Goal: Task Accomplishment & Management: Use online tool/utility

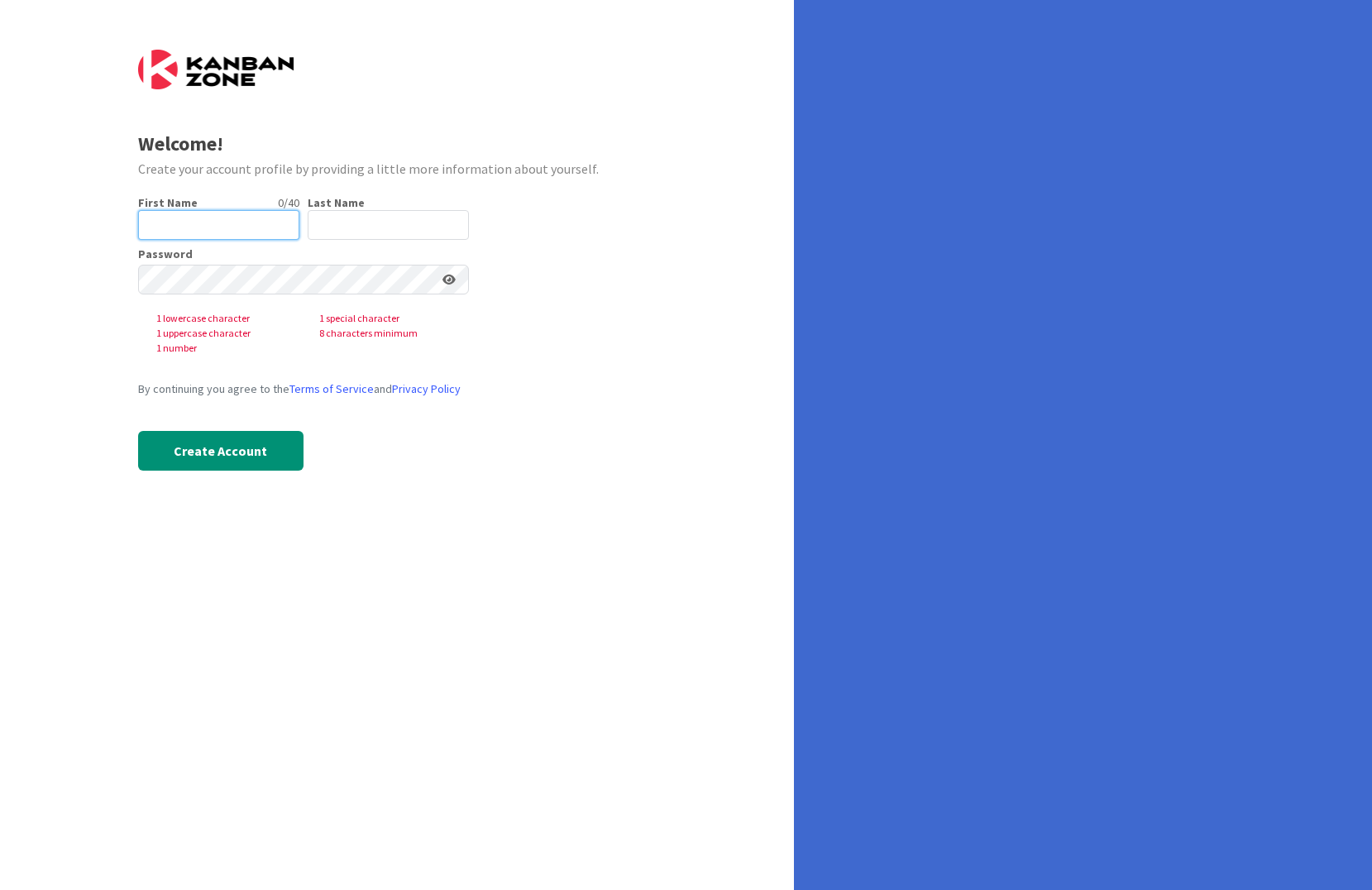
click at [184, 230] on input "text" at bounding box center [219, 225] width 162 height 30
type input "[PERSON_NAME]"
click at [348, 215] on input "text" at bounding box center [388, 225] width 162 height 30
type input "van [PERSON_NAME]"
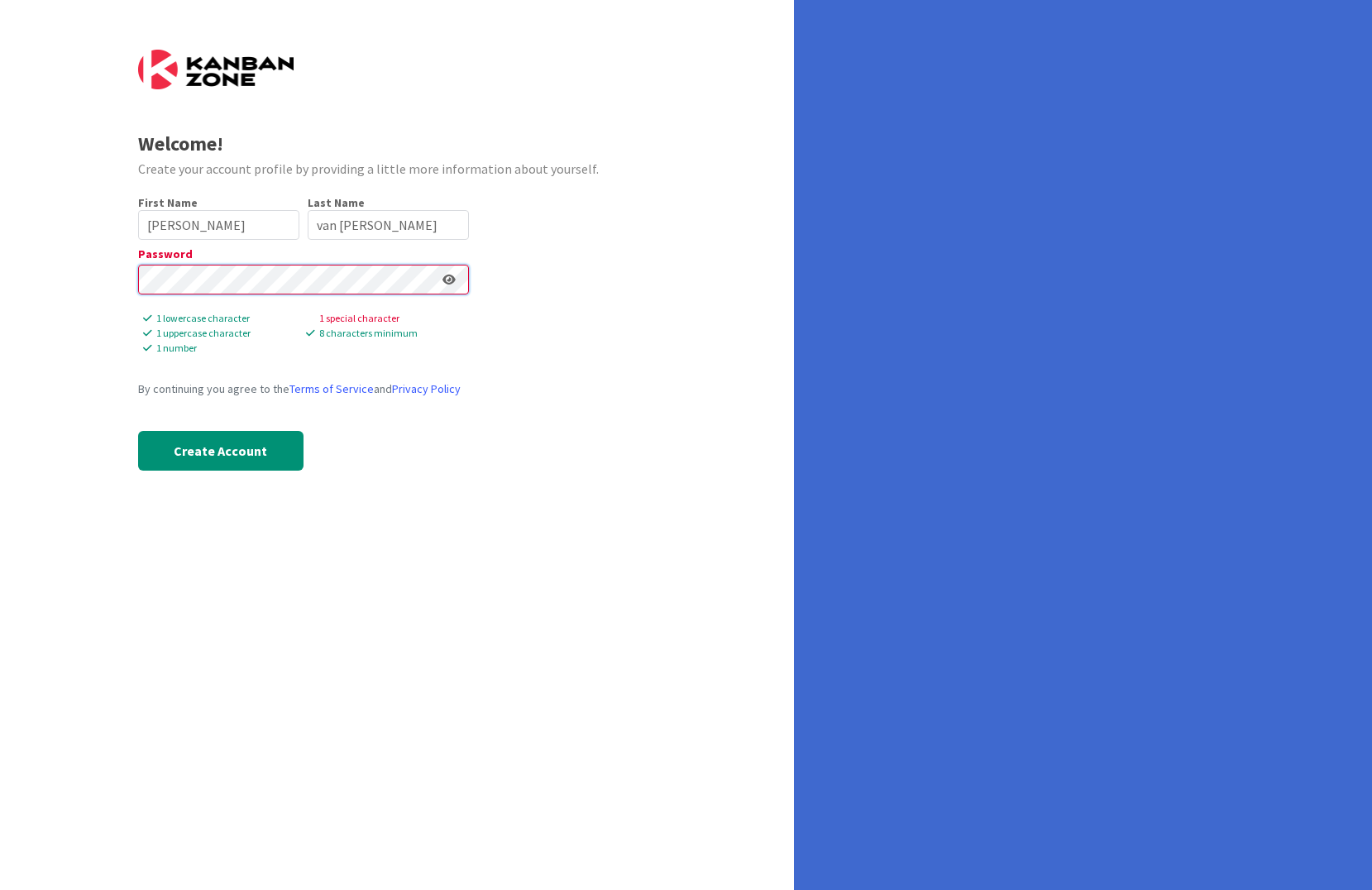
click at [40, 264] on div "Welcome! Create your account profile by providing a little more information abo…" at bounding box center [397, 445] width 794 height 890
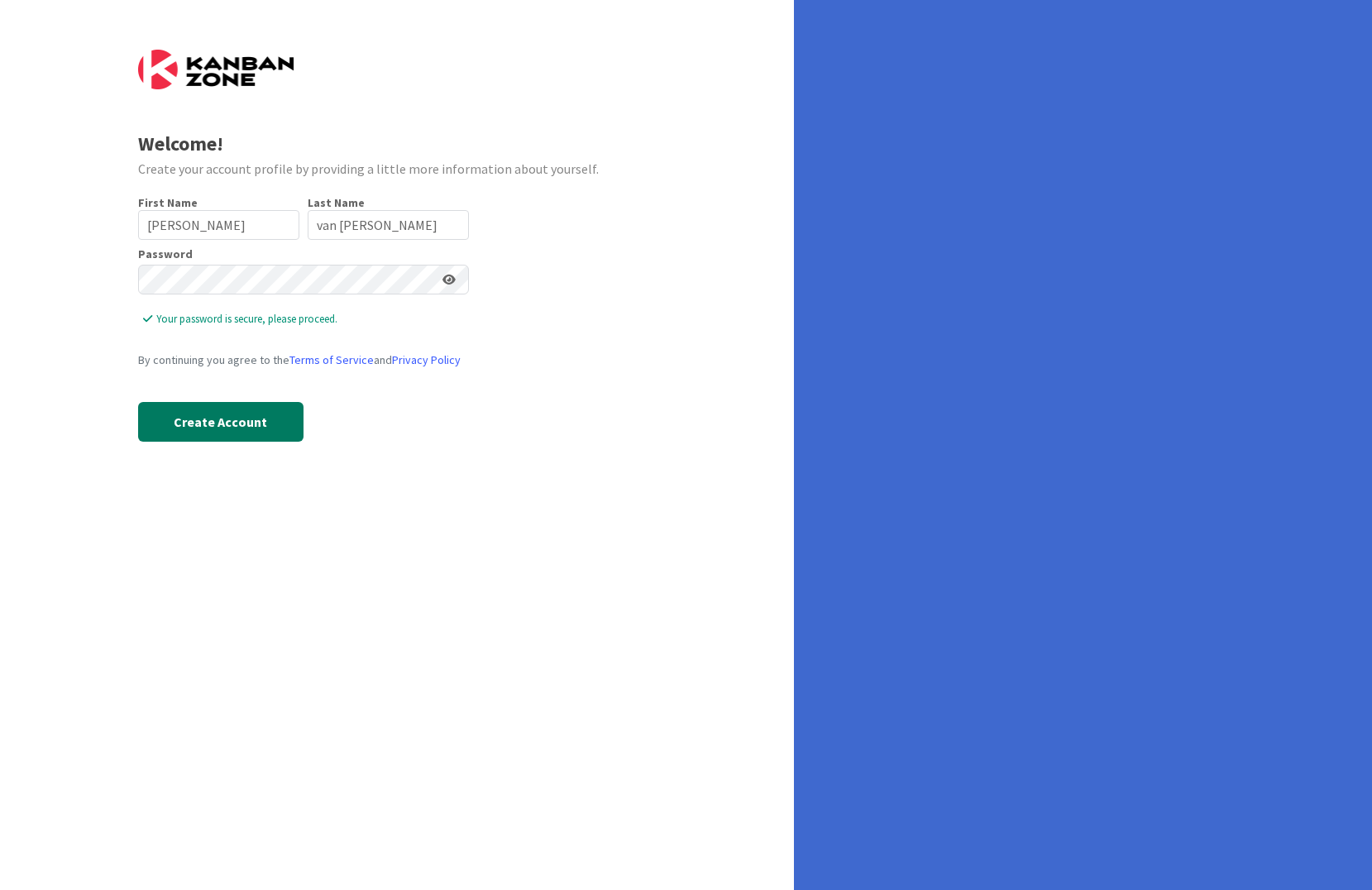
click at [222, 430] on button "Create Account" at bounding box center [220, 421] width 165 height 39
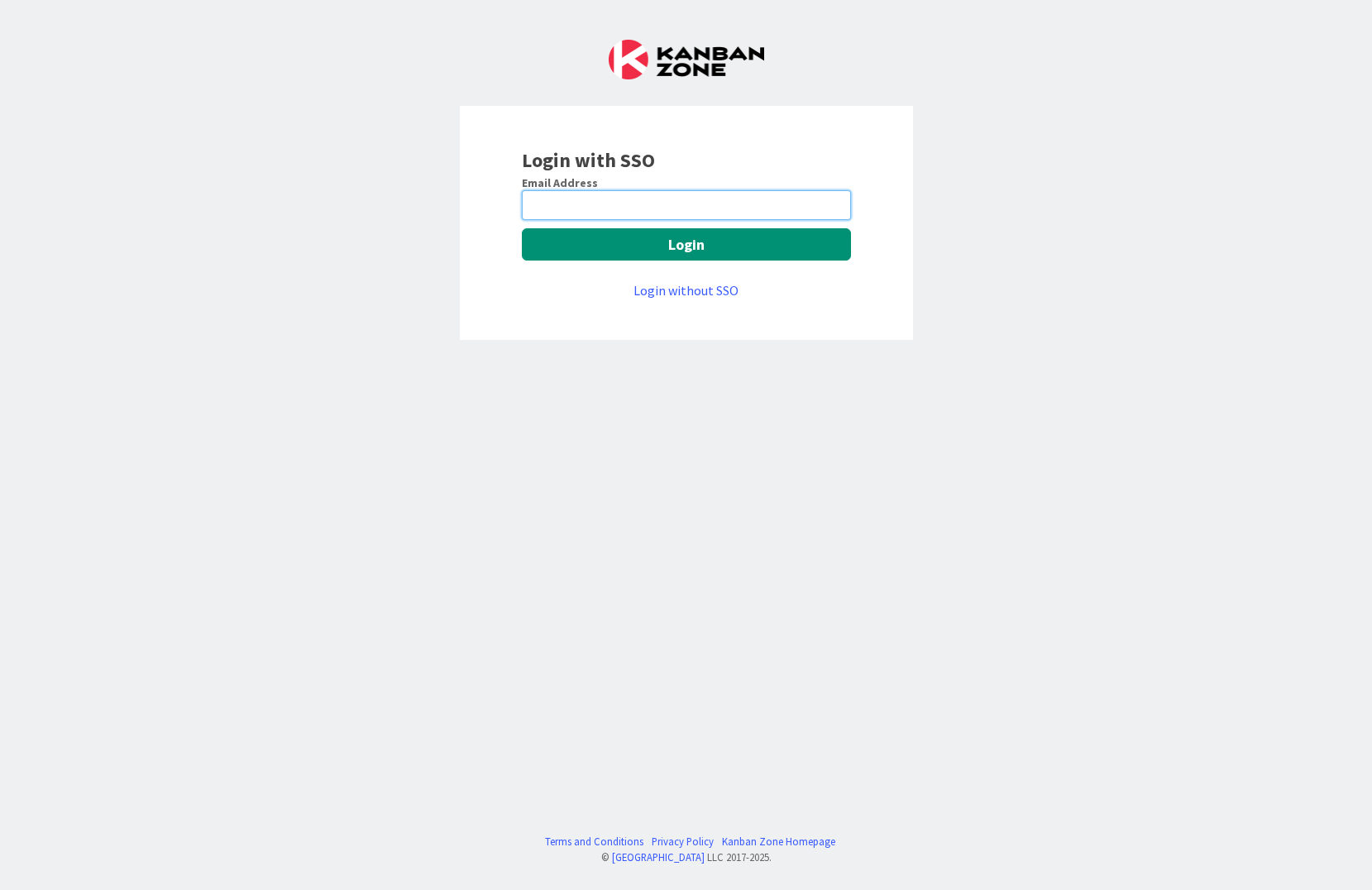
click at [577, 201] on input "email" at bounding box center [686, 205] width 329 height 30
drag, startPoint x: 577, startPoint y: 201, endPoint x: 582, endPoint y: 220, distance: 19.6
click at [577, 204] on input "dvduijn2huisman-nl.com" at bounding box center [686, 205] width 329 height 30
type input "dvduijn@huisman-nl.com"
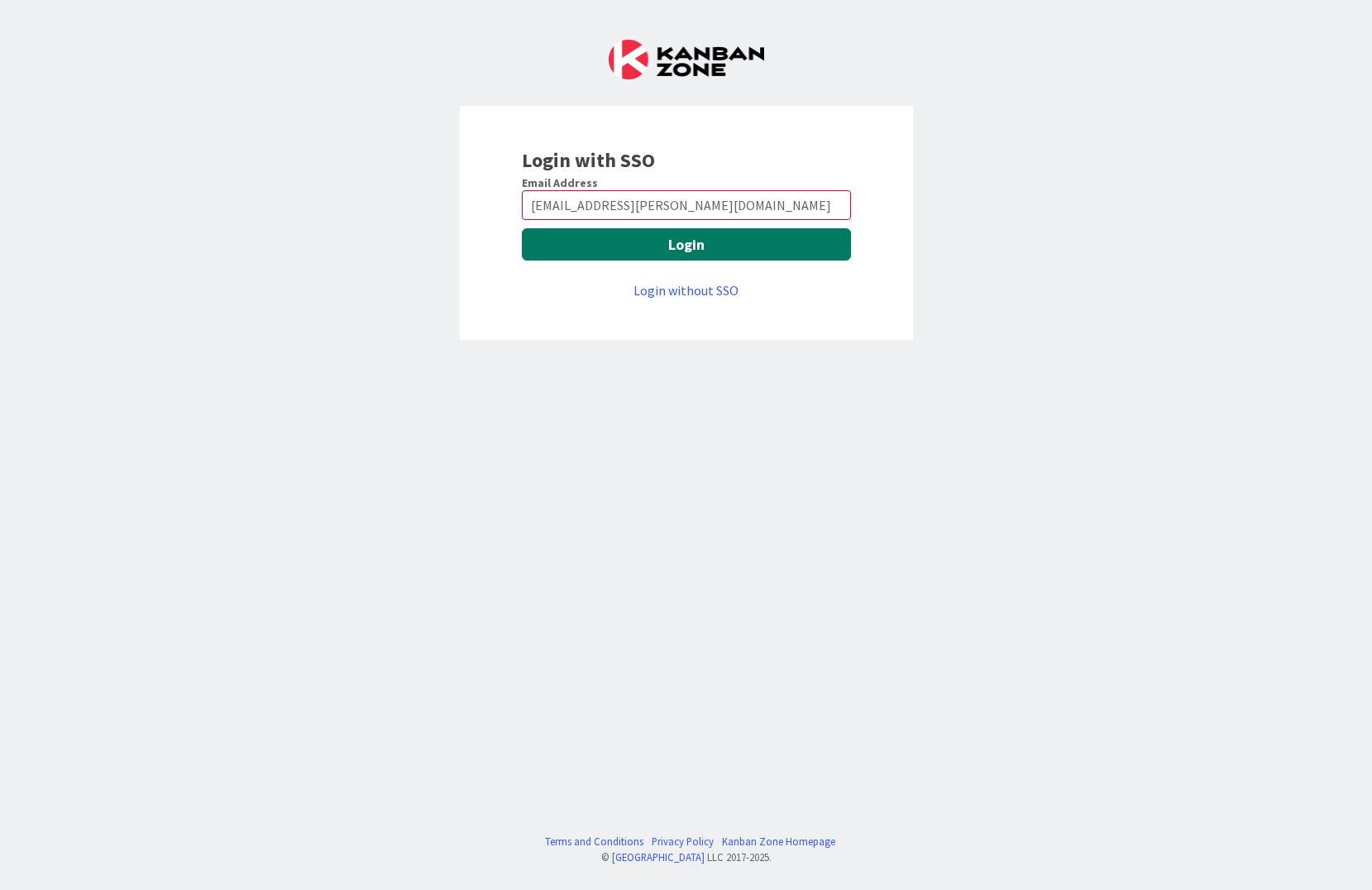
click at [659, 246] on button "Login" at bounding box center [686, 244] width 329 height 32
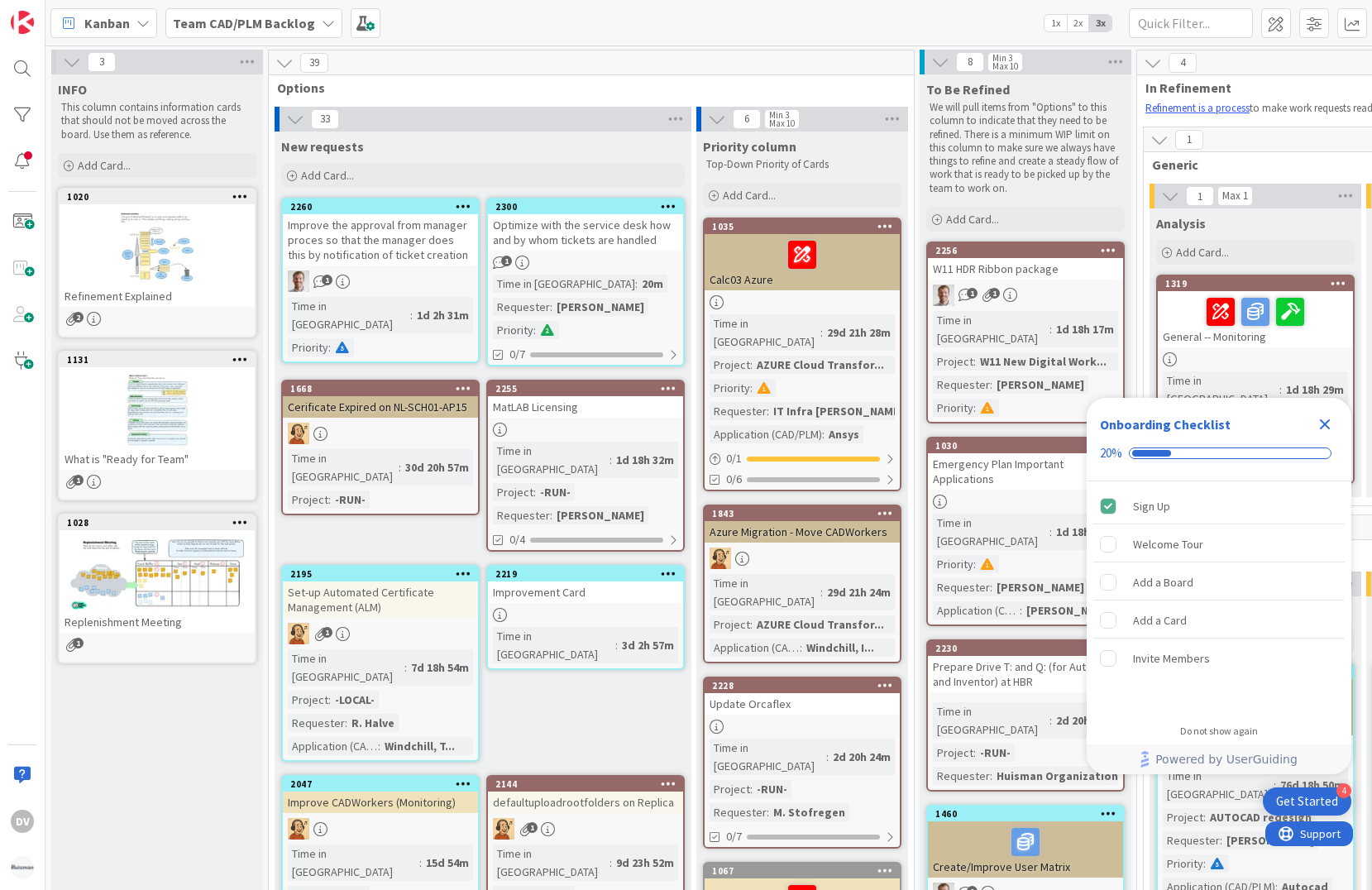
click at [142, 295] on div "Refinement Explained" at bounding box center [157, 296] width 195 height 21
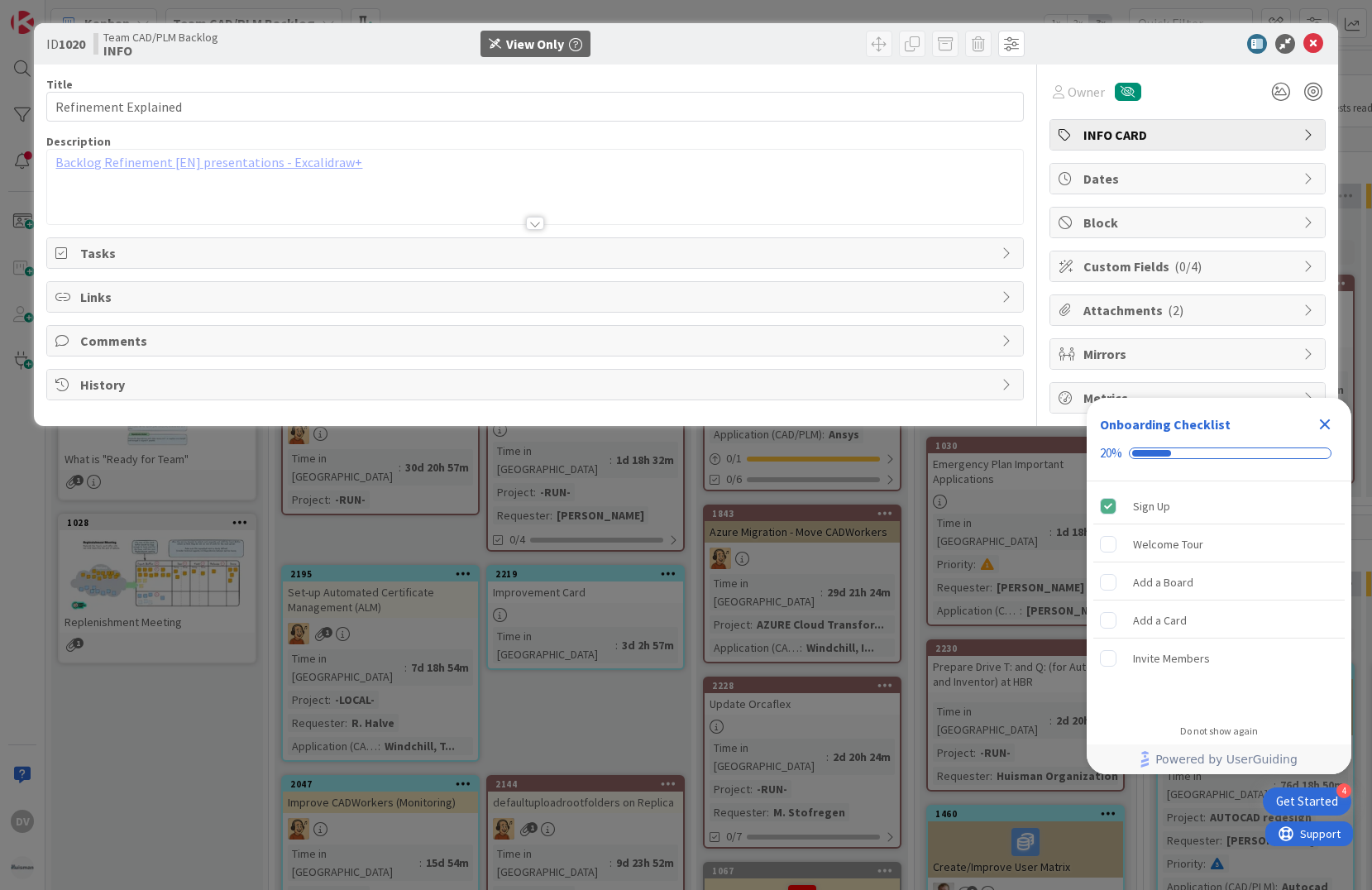
click at [1123, 314] on span "Attachments ( 2 )" at bounding box center [1189, 310] width 212 height 20
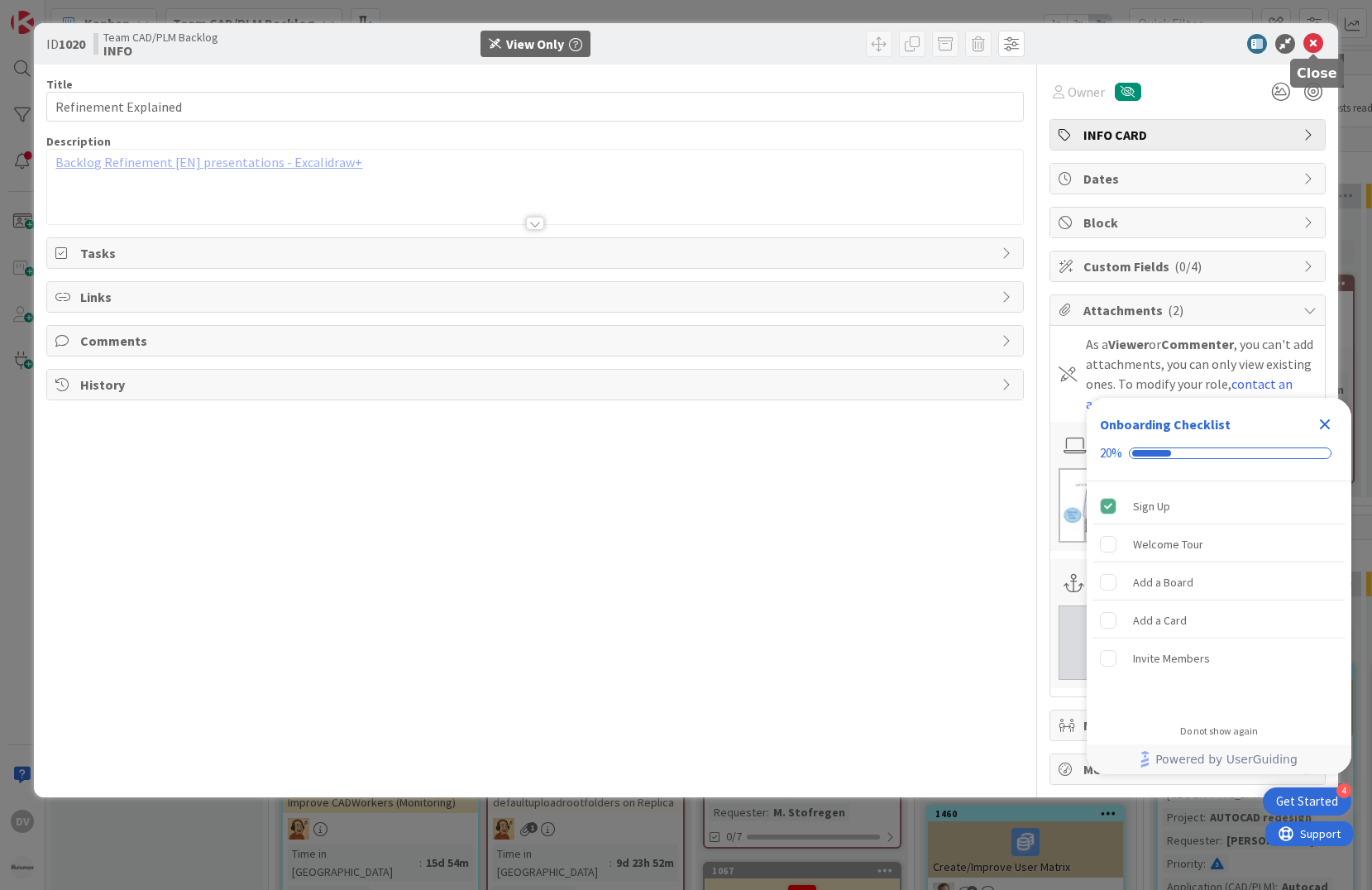
click at [1316, 39] on icon at bounding box center [1312, 44] width 20 height 20
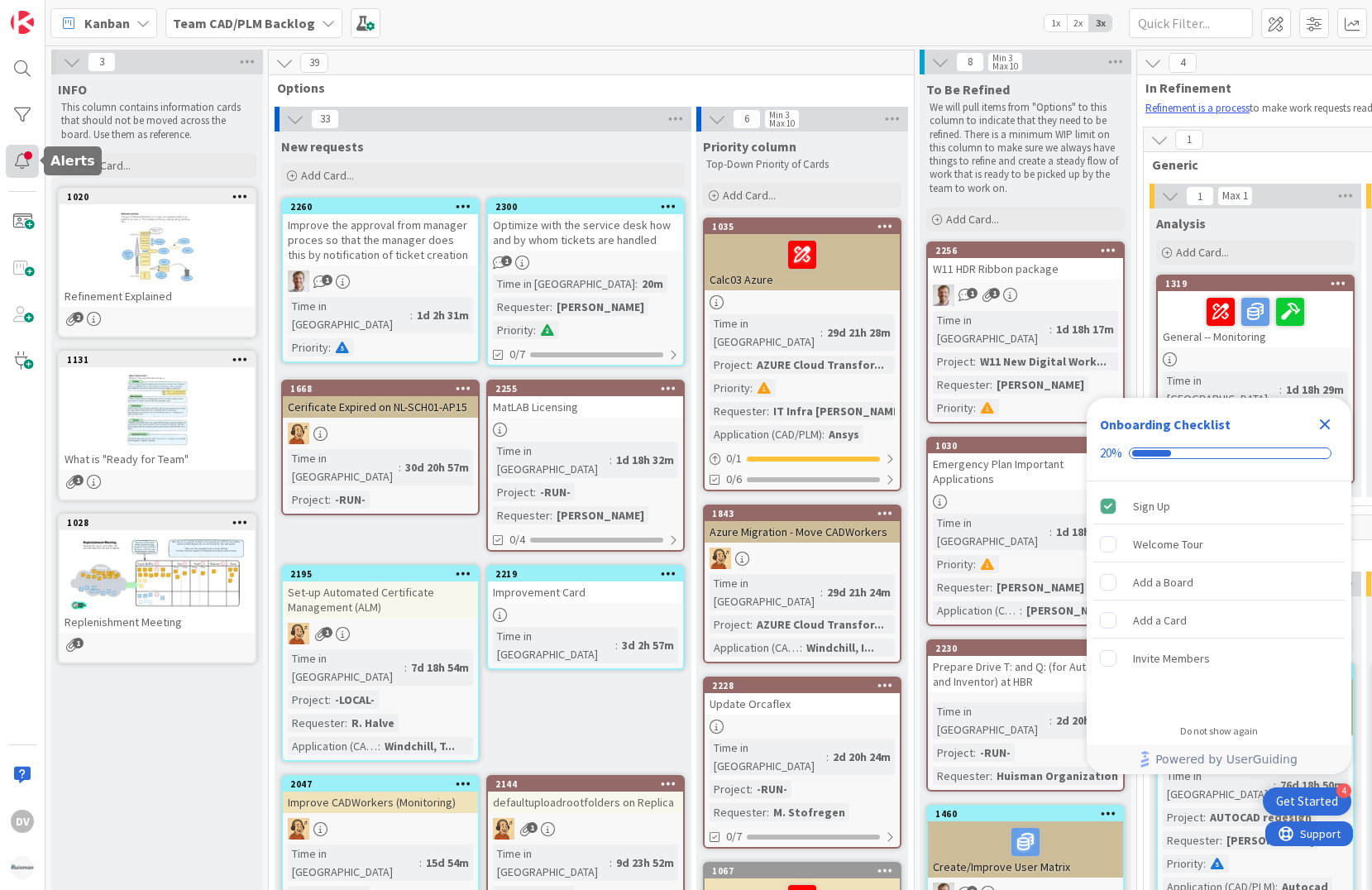
click at [7, 155] on div at bounding box center [23, 161] width 33 height 33
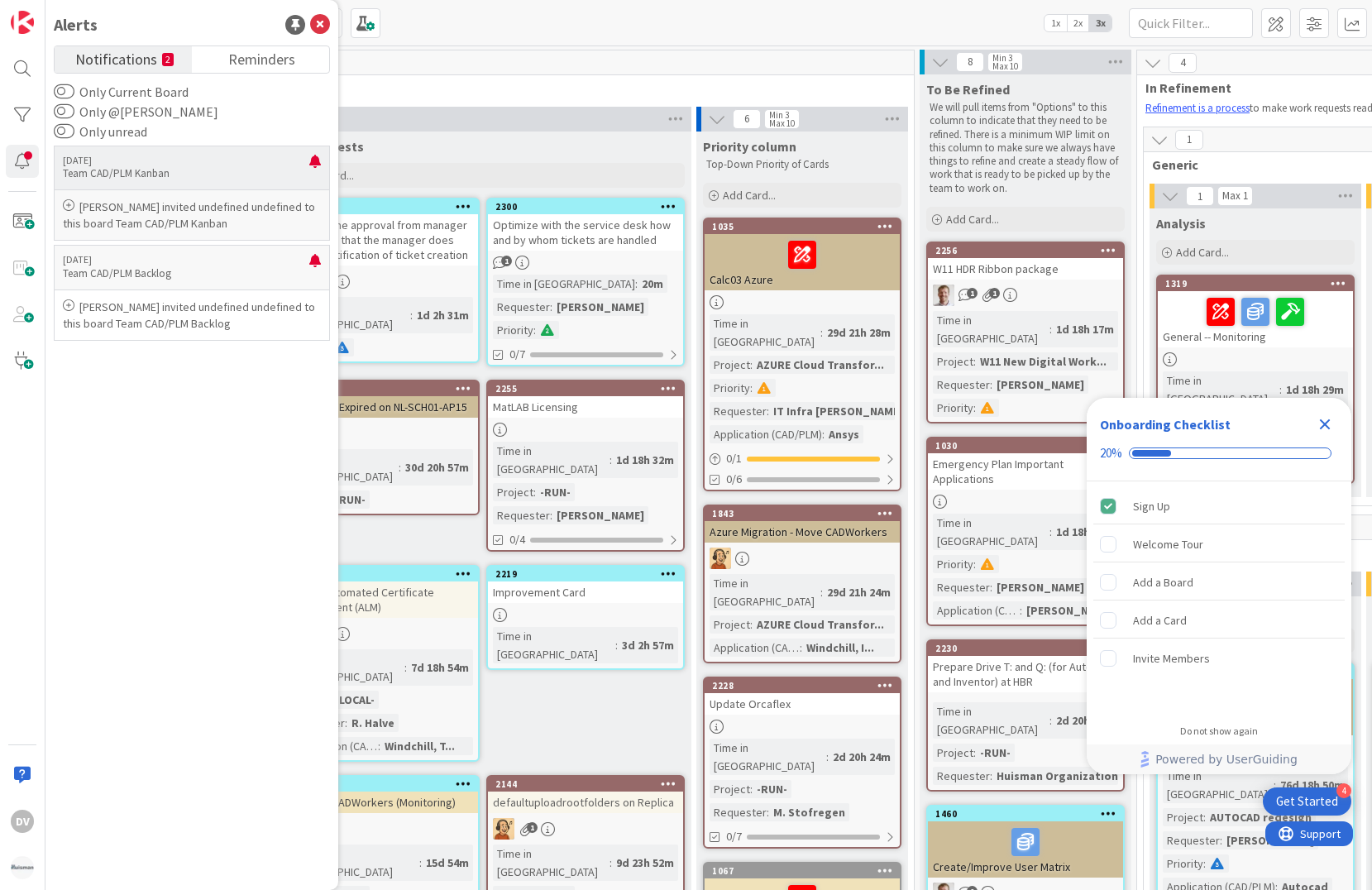
click at [151, 176] on p "Team CAD/PLM Kanban" at bounding box center [186, 173] width 247 height 15
drag, startPoint x: 194, startPoint y: 208, endPoint x: 312, endPoint y: 222, distance: 118.8
click at [312, 222] on p "[PERSON_NAME] invited undefined undefined to this board Team CAD/PLM Kanban" at bounding box center [192, 215] width 258 height 33
click at [71, 207] on icon at bounding box center [68, 205] width 11 height 11
click at [432, 93] on span "Options" at bounding box center [585, 87] width 616 height 17
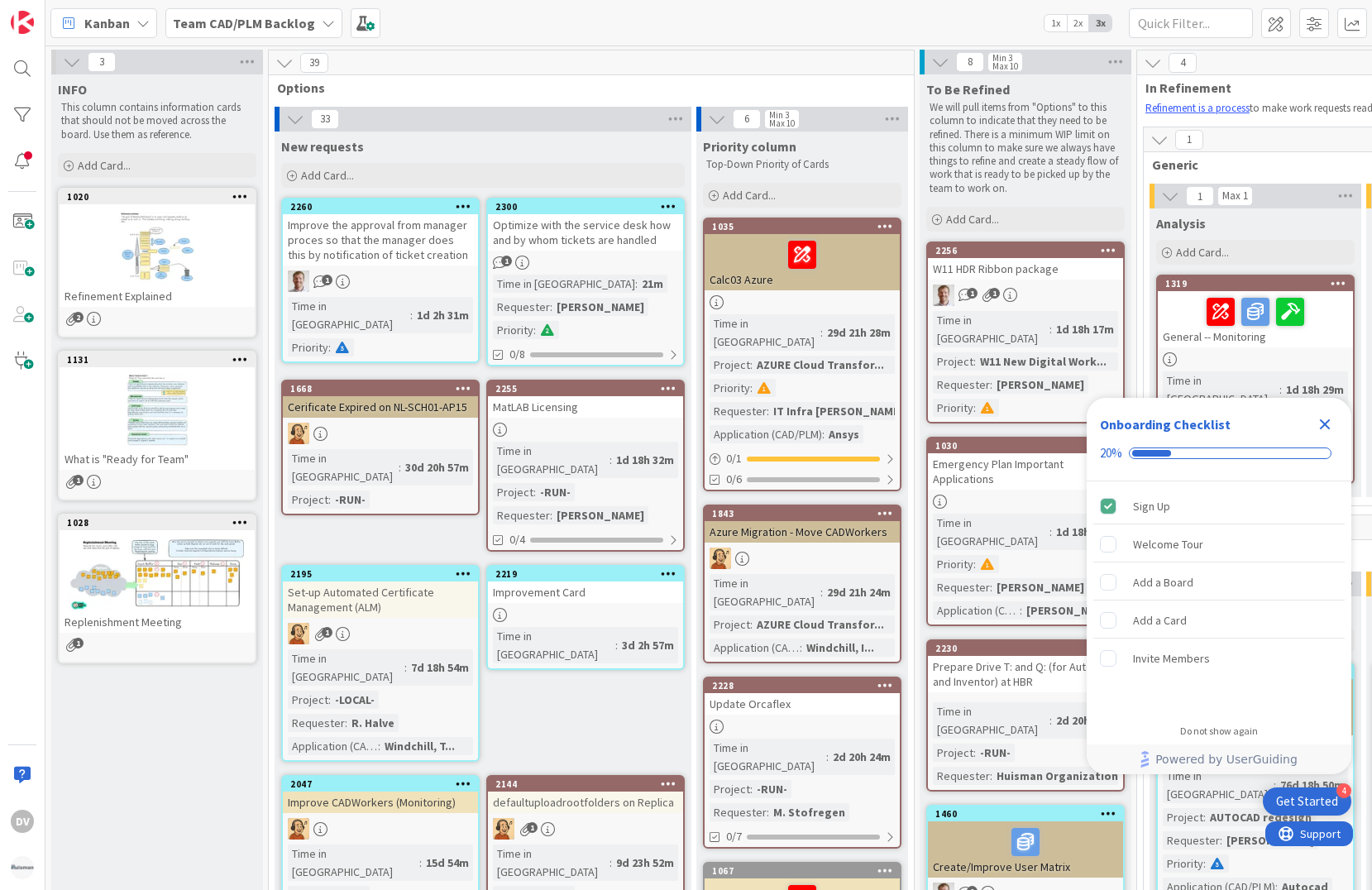
click at [321, 22] on icon at bounding box center [327, 23] width 13 height 13
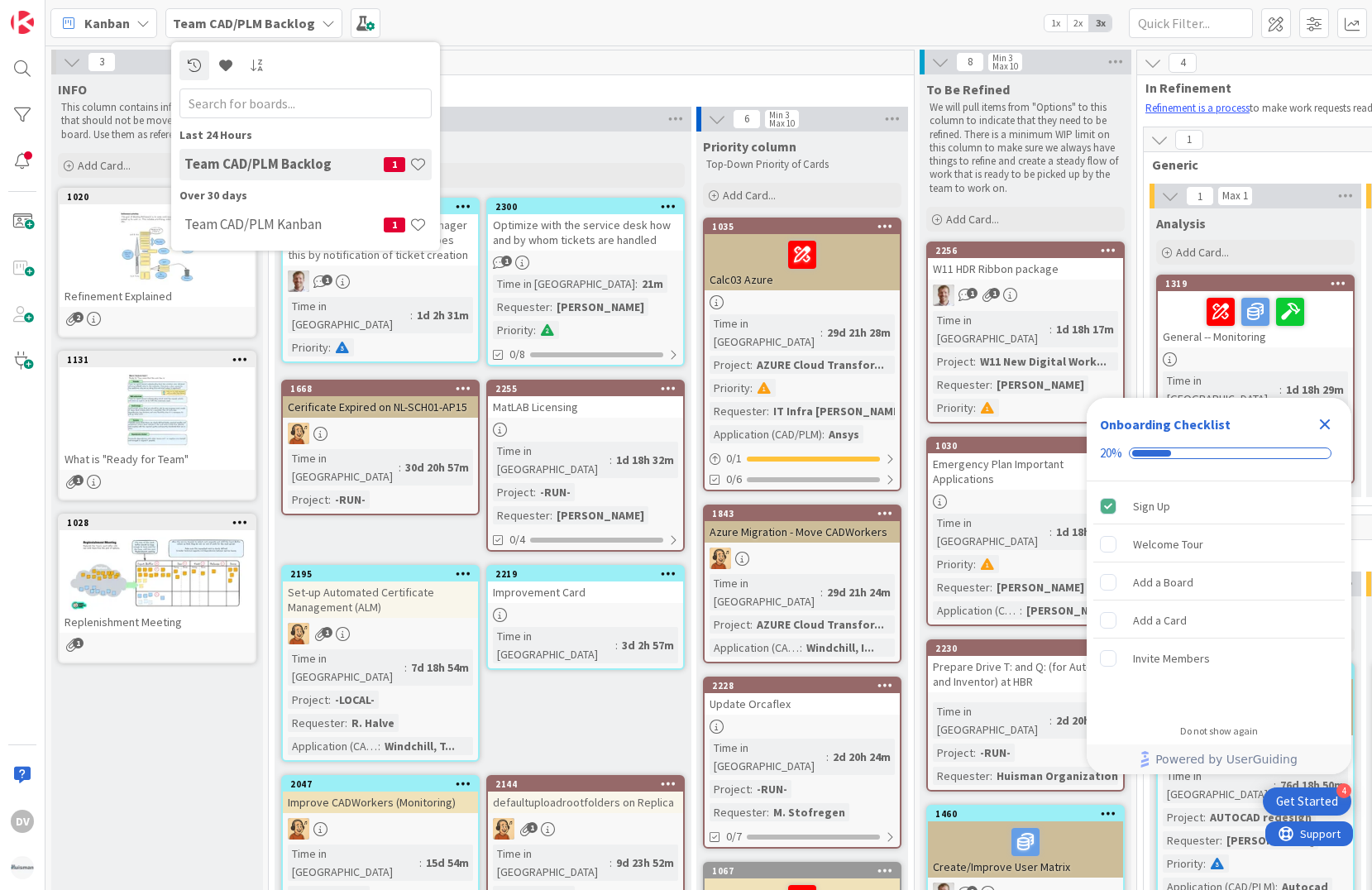
click at [321, 22] on icon at bounding box center [327, 23] width 13 height 13
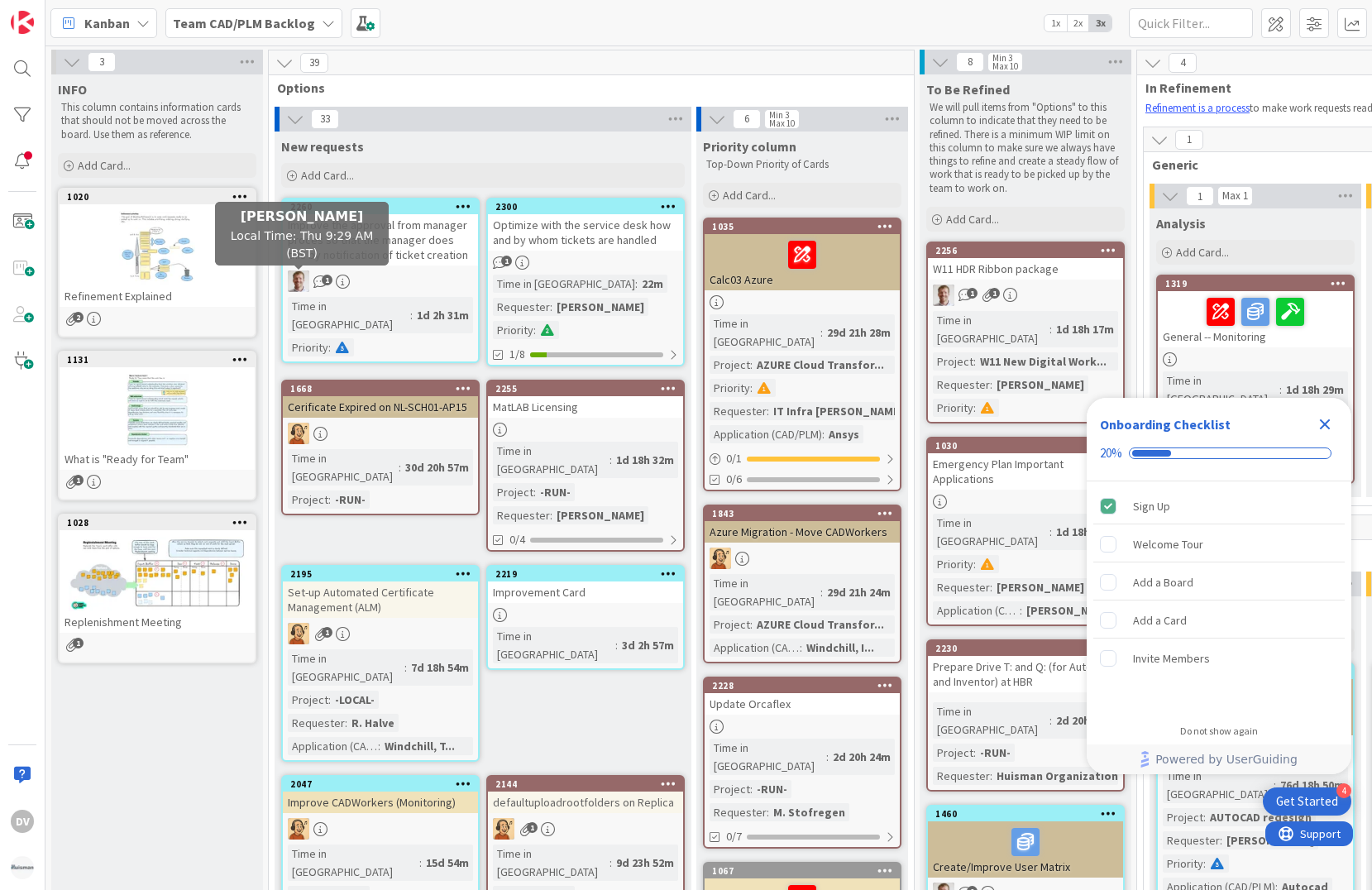
drag, startPoint x: 1092, startPoint y: 423, endPoint x: 288, endPoint y: 291, distance: 814.8
click at [288, 291] on body "4 Get Started Onboarding Checklist 20% Sign Up Welcome Tour Add a Board Add a C…" at bounding box center [686, 445] width 1372 height 890
click at [1259, 421] on div "Onboarding Checklist" at bounding box center [1205, 424] width 212 height 20
click at [1305, 799] on div "Get Started" at bounding box center [1306, 800] width 62 height 17
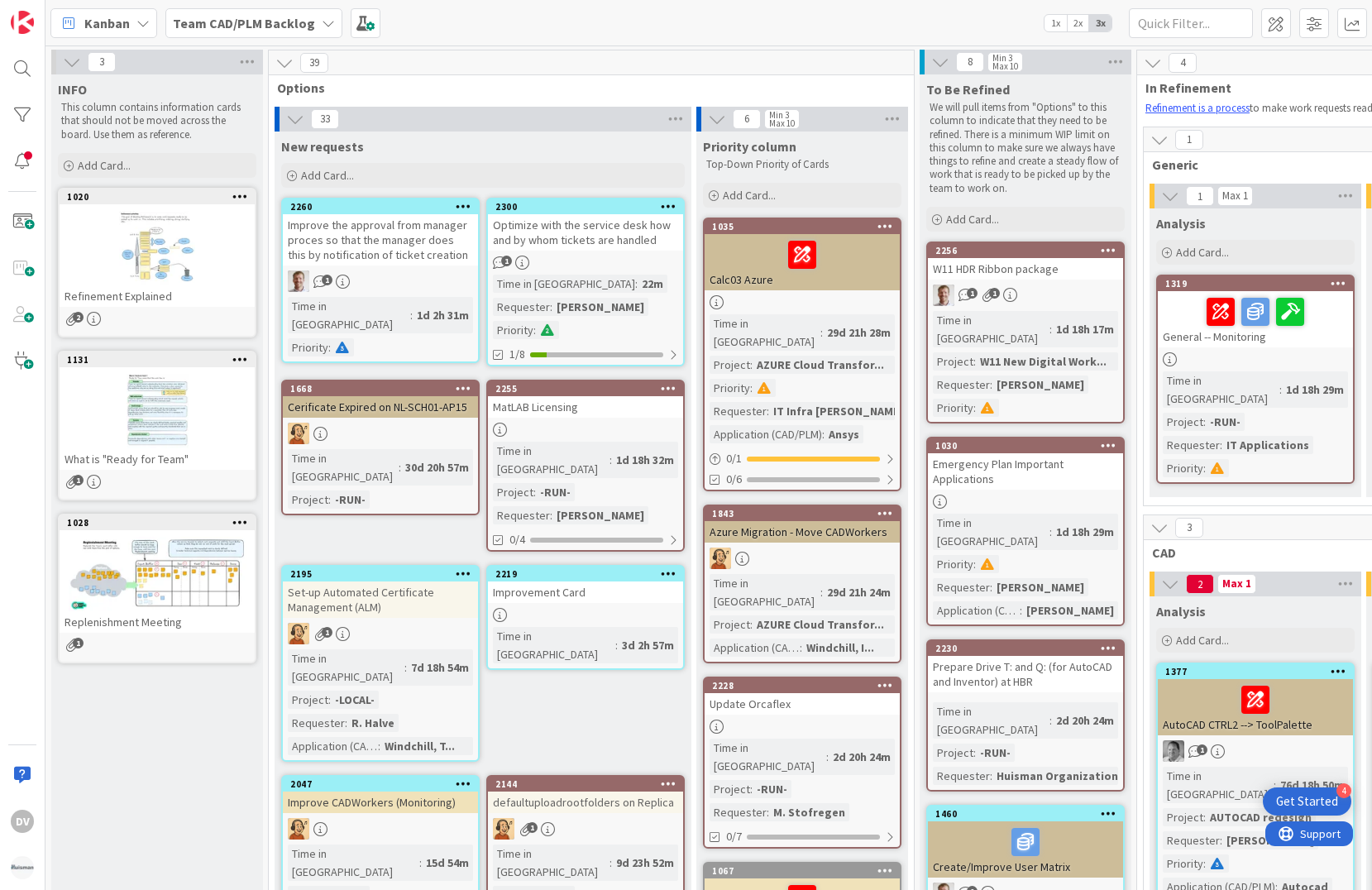
click at [1328, 802] on div "Get Started" at bounding box center [1306, 800] width 62 height 17
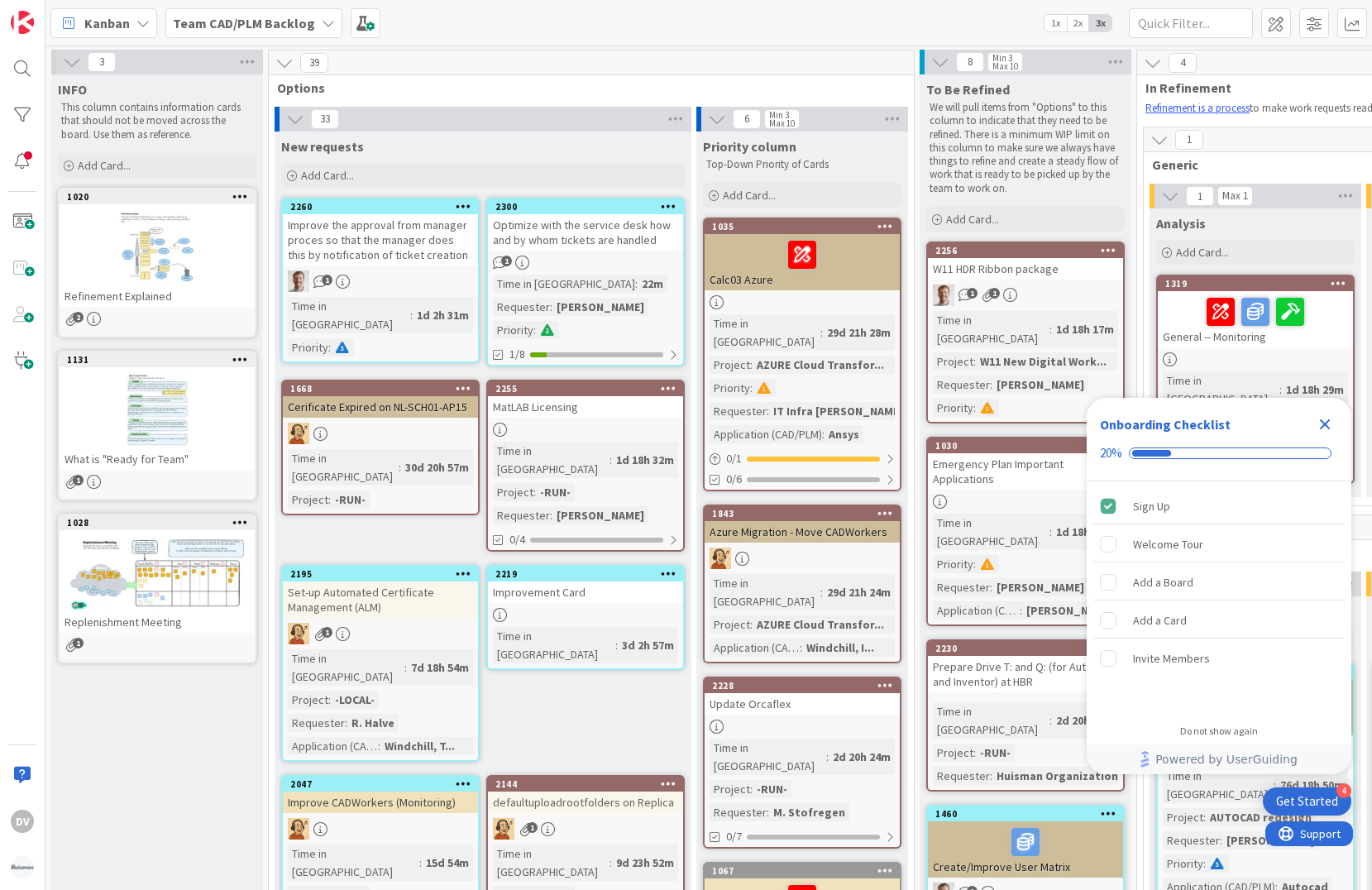
click at [1328, 802] on div "Get Started" at bounding box center [1306, 800] width 62 height 17
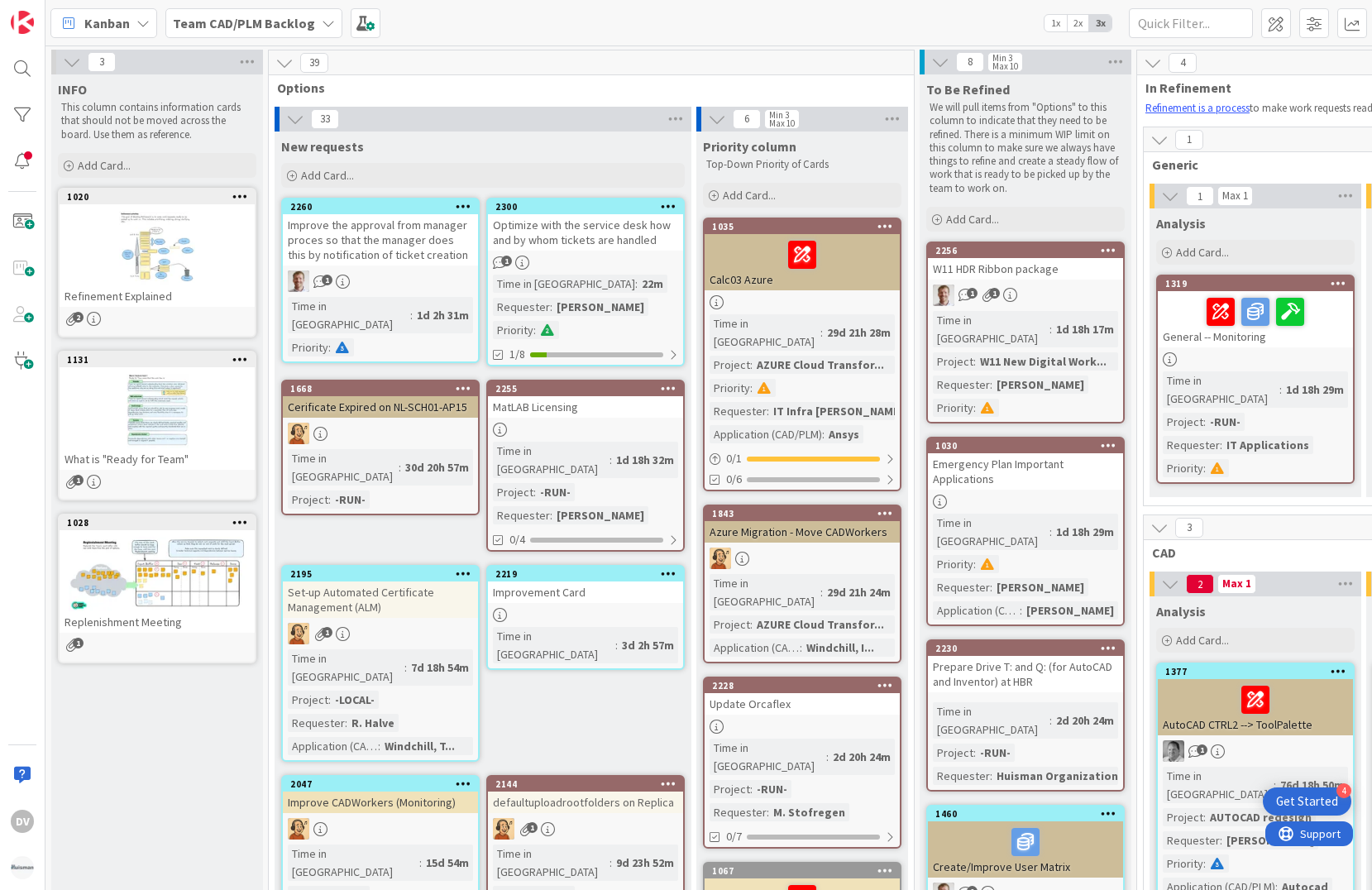
click at [1328, 802] on div "Get Started" at bounding box center [1306, 800] width 62 height 17
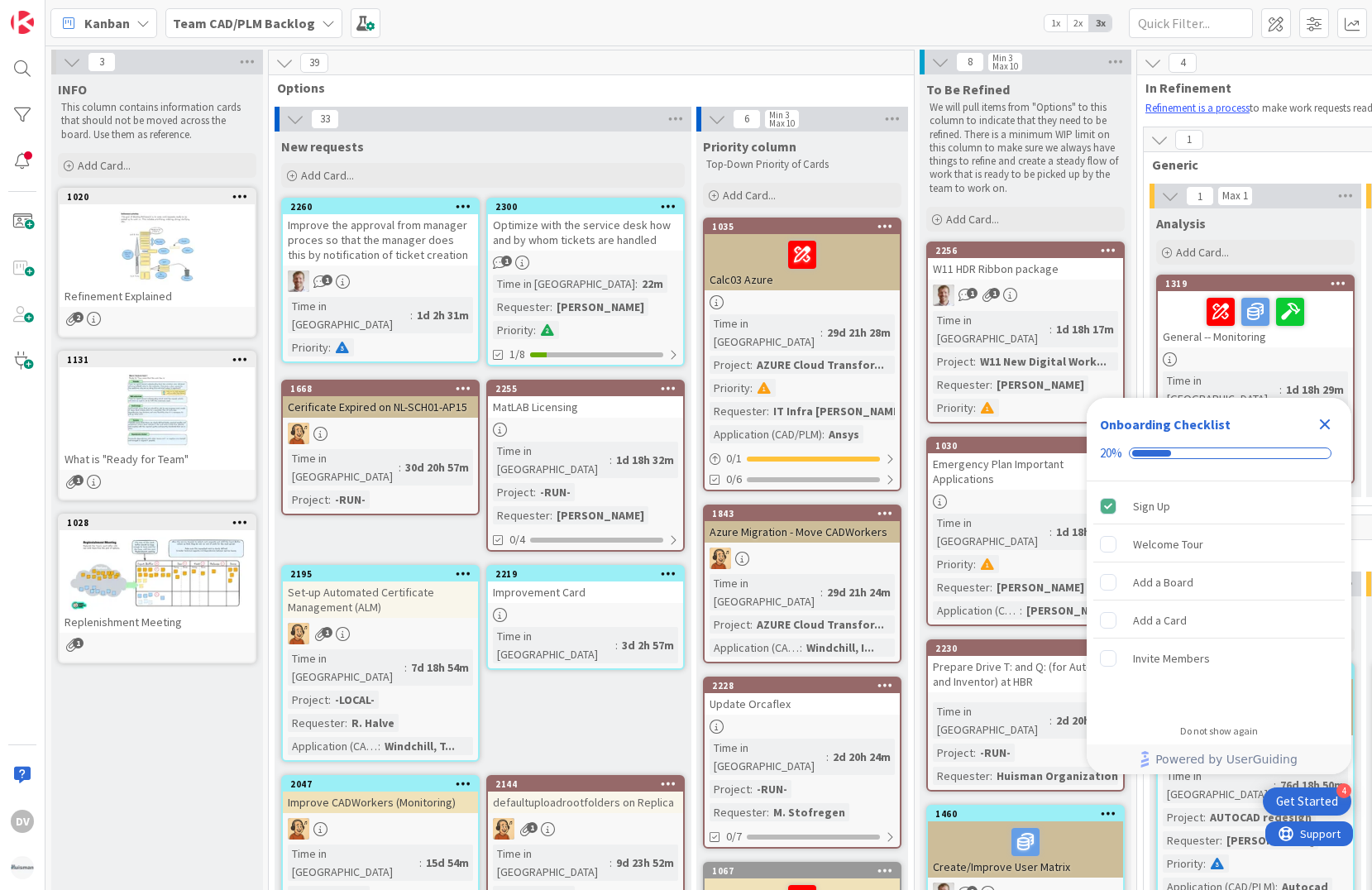
click at [1328, 802] on div "Get Started" at bounding box center [1306, 800] width 62 height 17
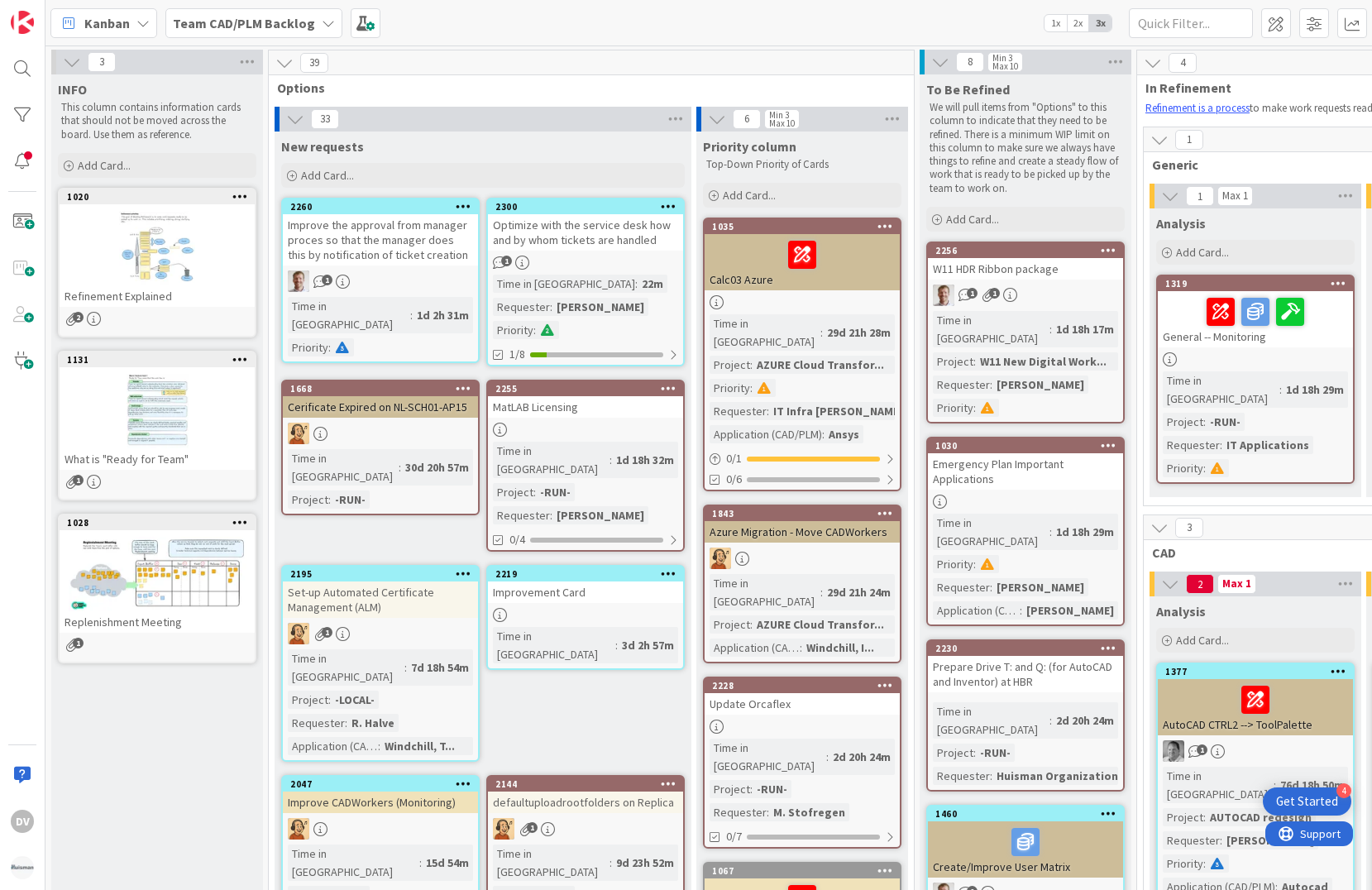
click at [140, 25] on icon at bounding box center [142, 23] width 13 height 13
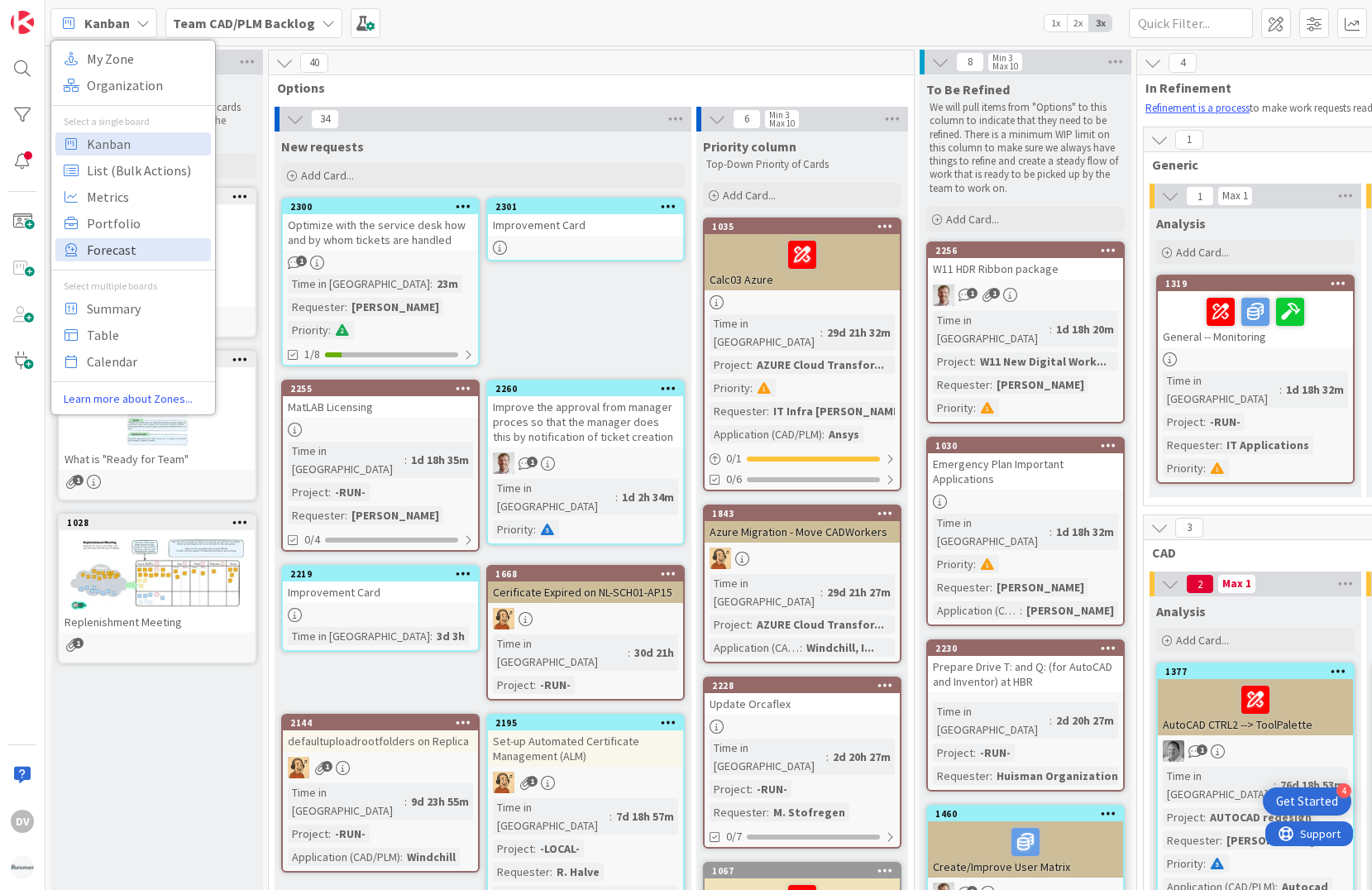
click at [123, 256] on span "Forecast" at bounding box center [147, 249] width 119 height 25
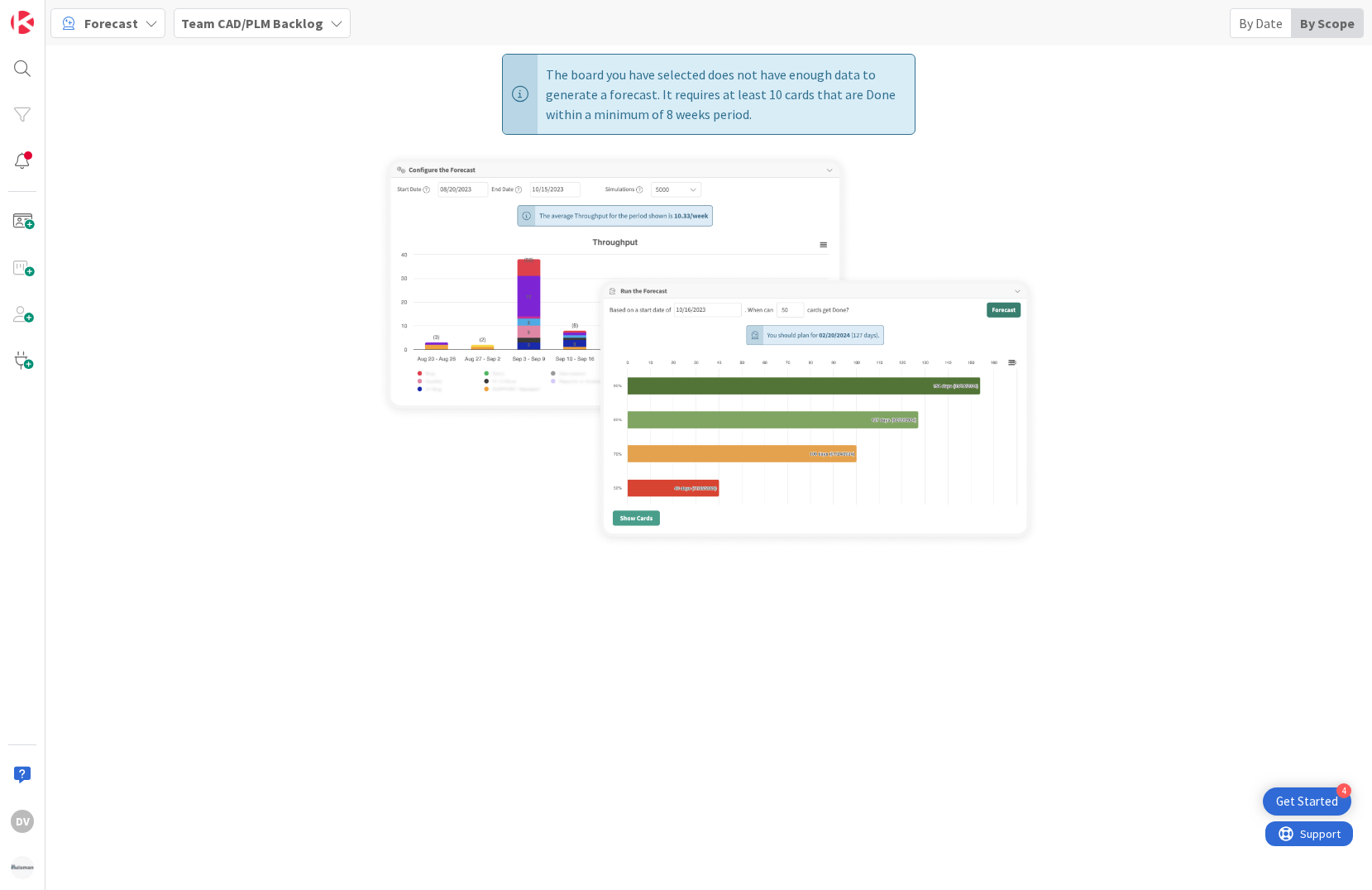
drag, startPoint x: 155, startPoint y: 23, endPoint x: 149, endPoint y: 32, distance: 10.8
click at [155, 25] on div "Forecast" at bounding box center [107, 23] width 115 height 30
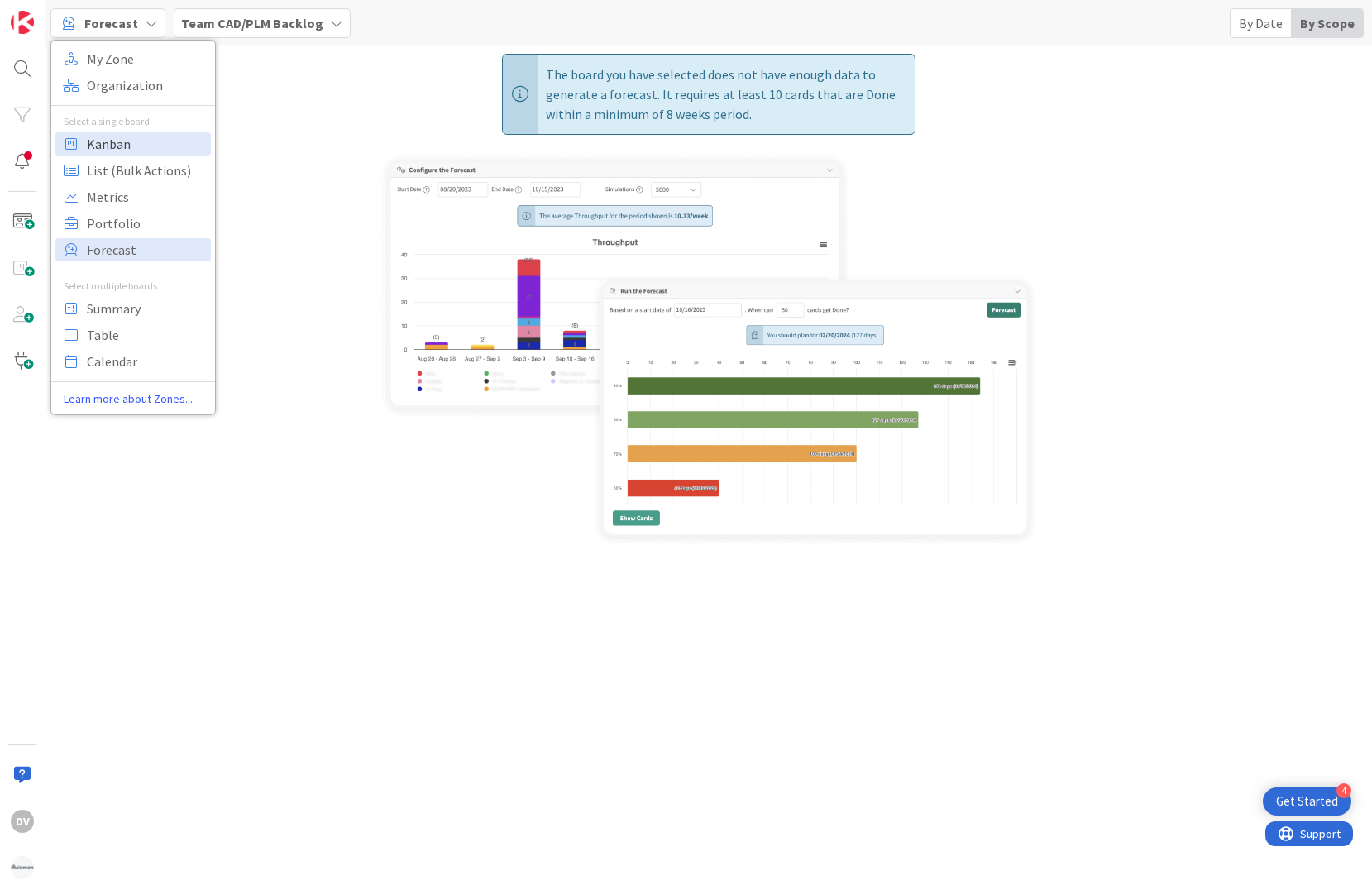
click at [113, 140] on span "Kanban" at bounding box center [147, 144] width 119 height 25
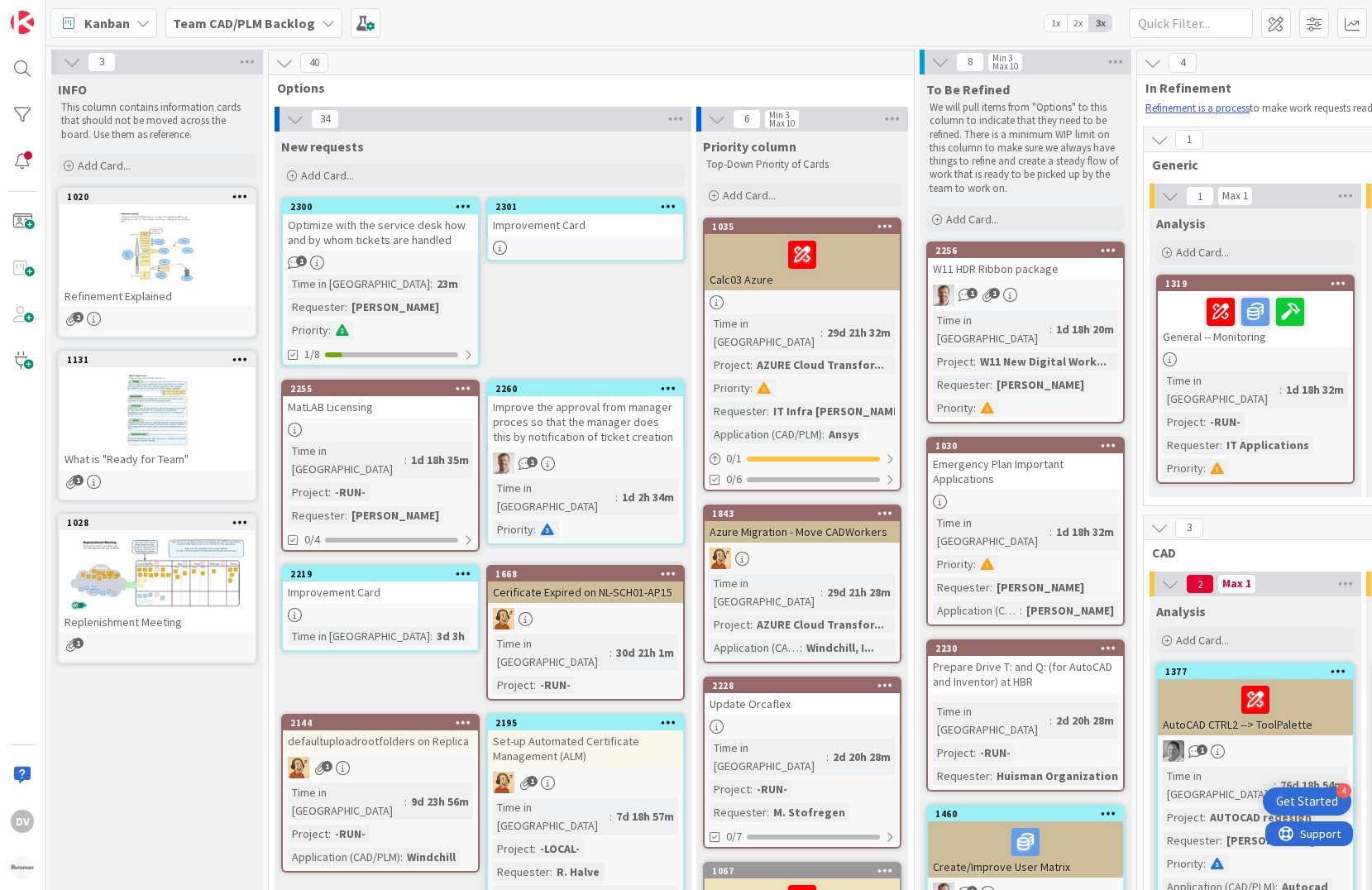
click at [147, 252] on div at bounding box center [157, 248] width 195 height 75
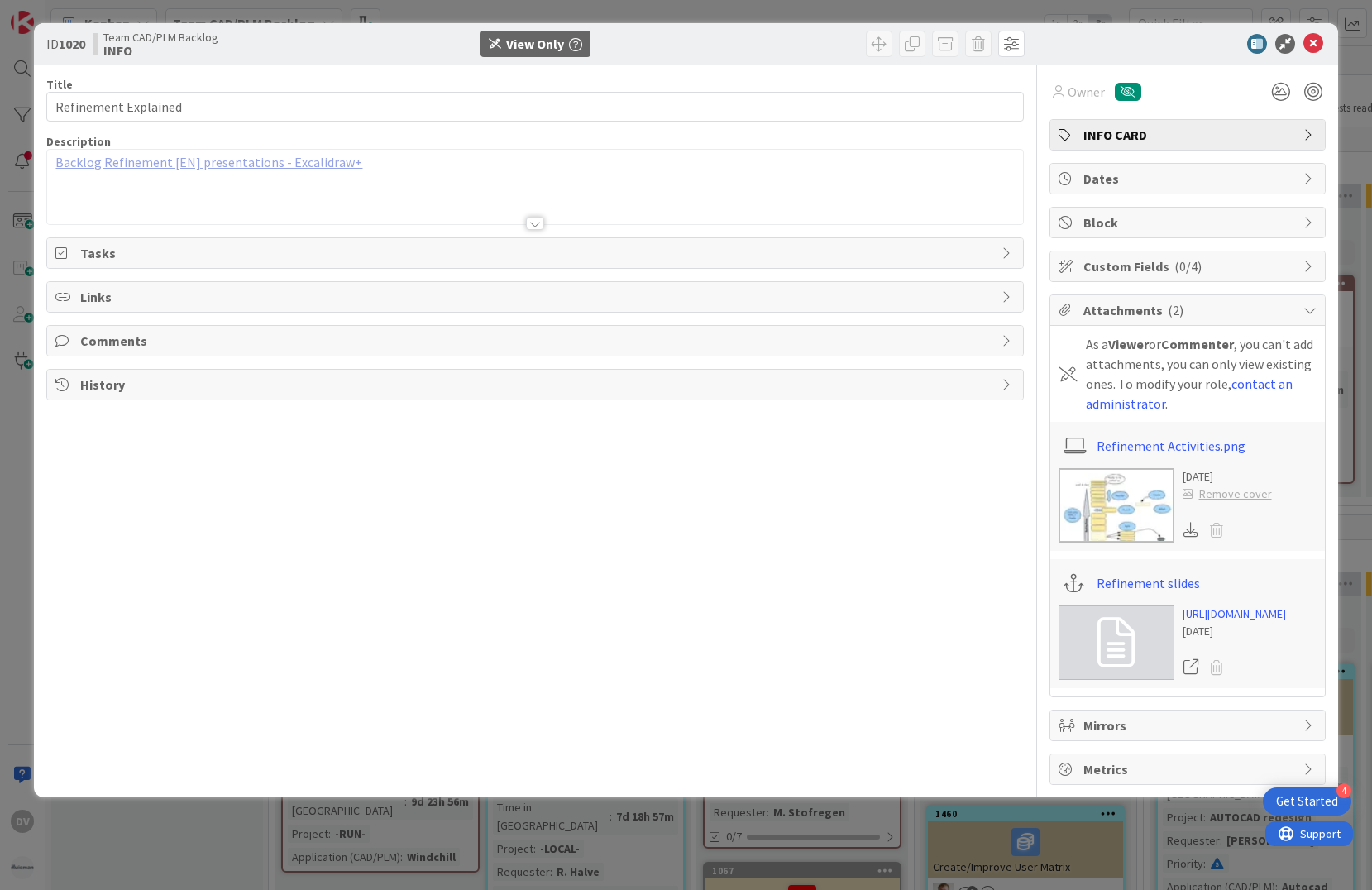
click at [253, 163] on link "Backlog Refinement [EN] presentations - Excalidraw+" at bounding box center [208, 161] width 306 height 17
click at [1313, 37] on icon at bounding box center [1312, 44] width 20 height 20
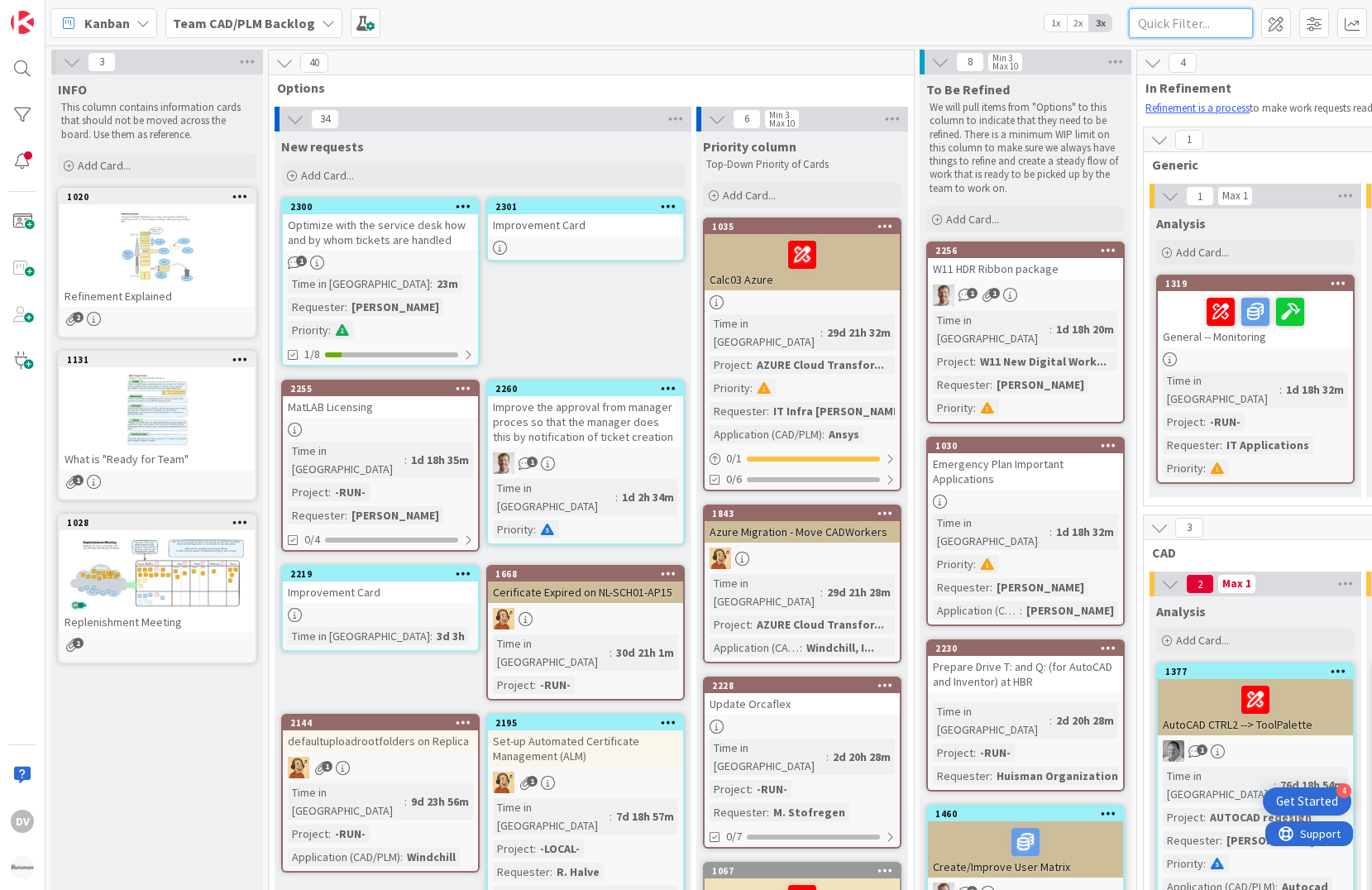
click at [1159, 25] on input "text" at bounding box center [1190, 23] width 124 height 30
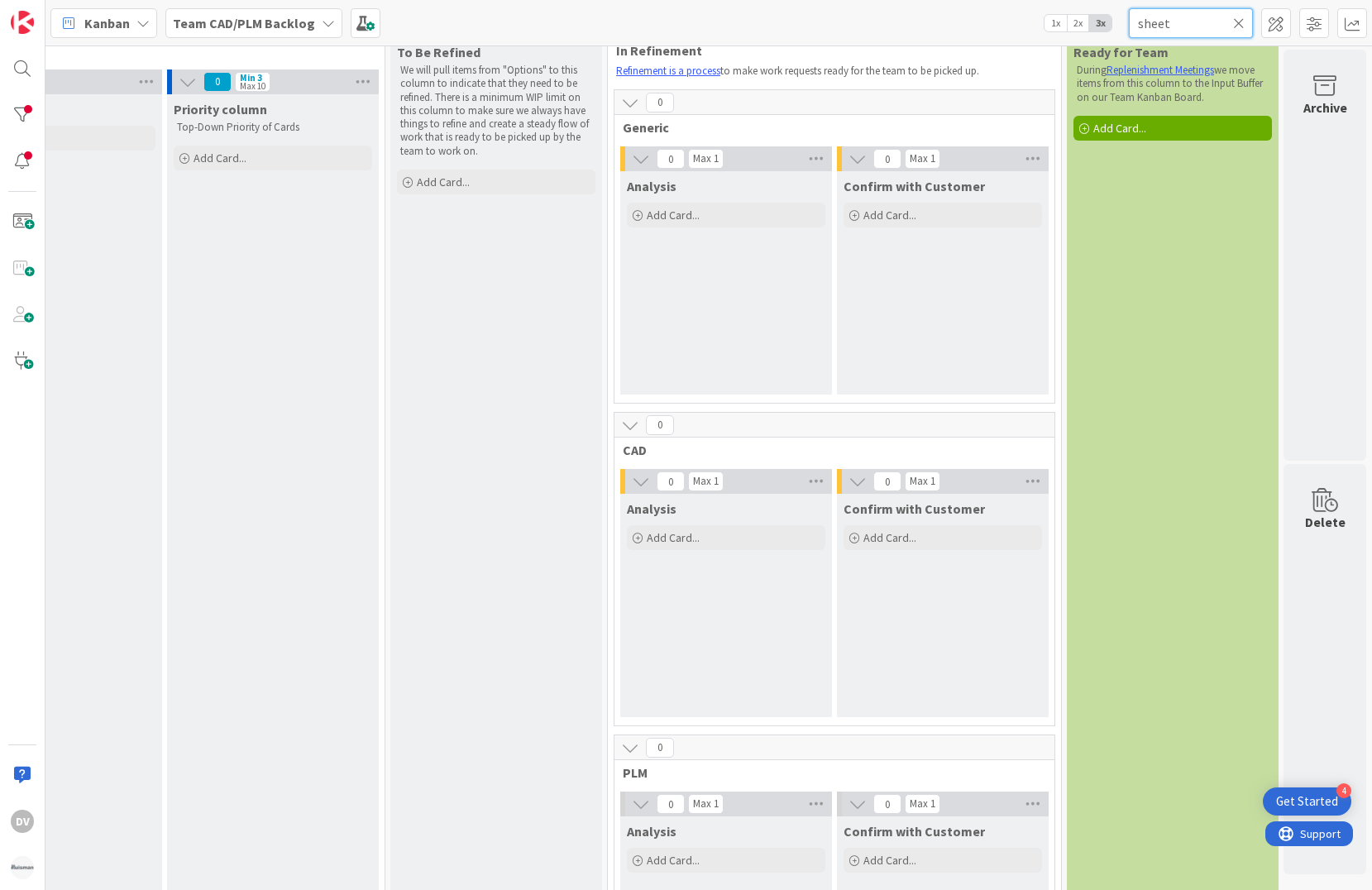
scroll to position [0, 542]
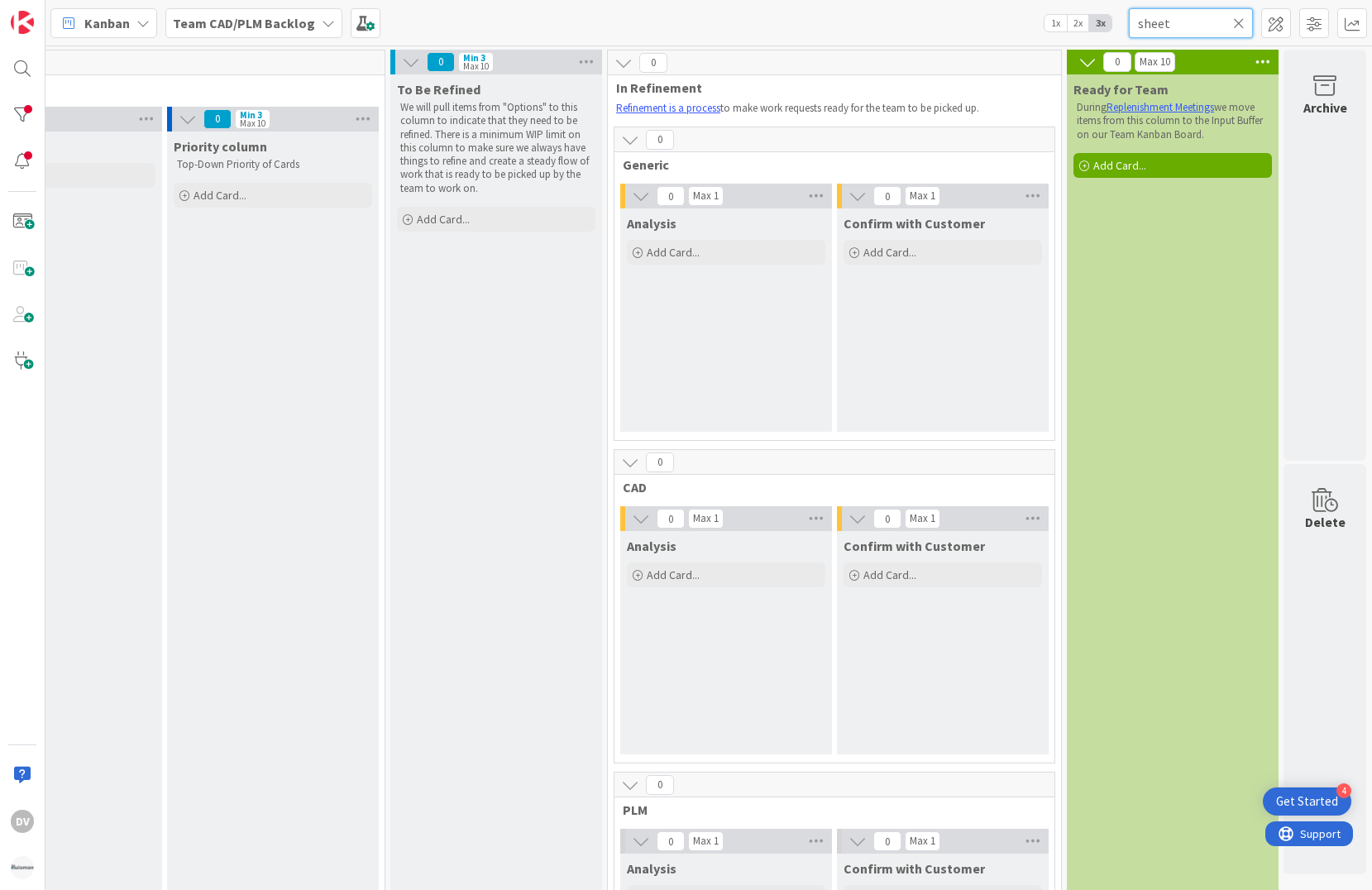
click at [1245, 21] on input "sheet" at bounding box center [1190, 23] width 124 height 30
type input "sheet"
click at [1235, 20] on icon at bounding box center [1238, 23] width 11 height 15
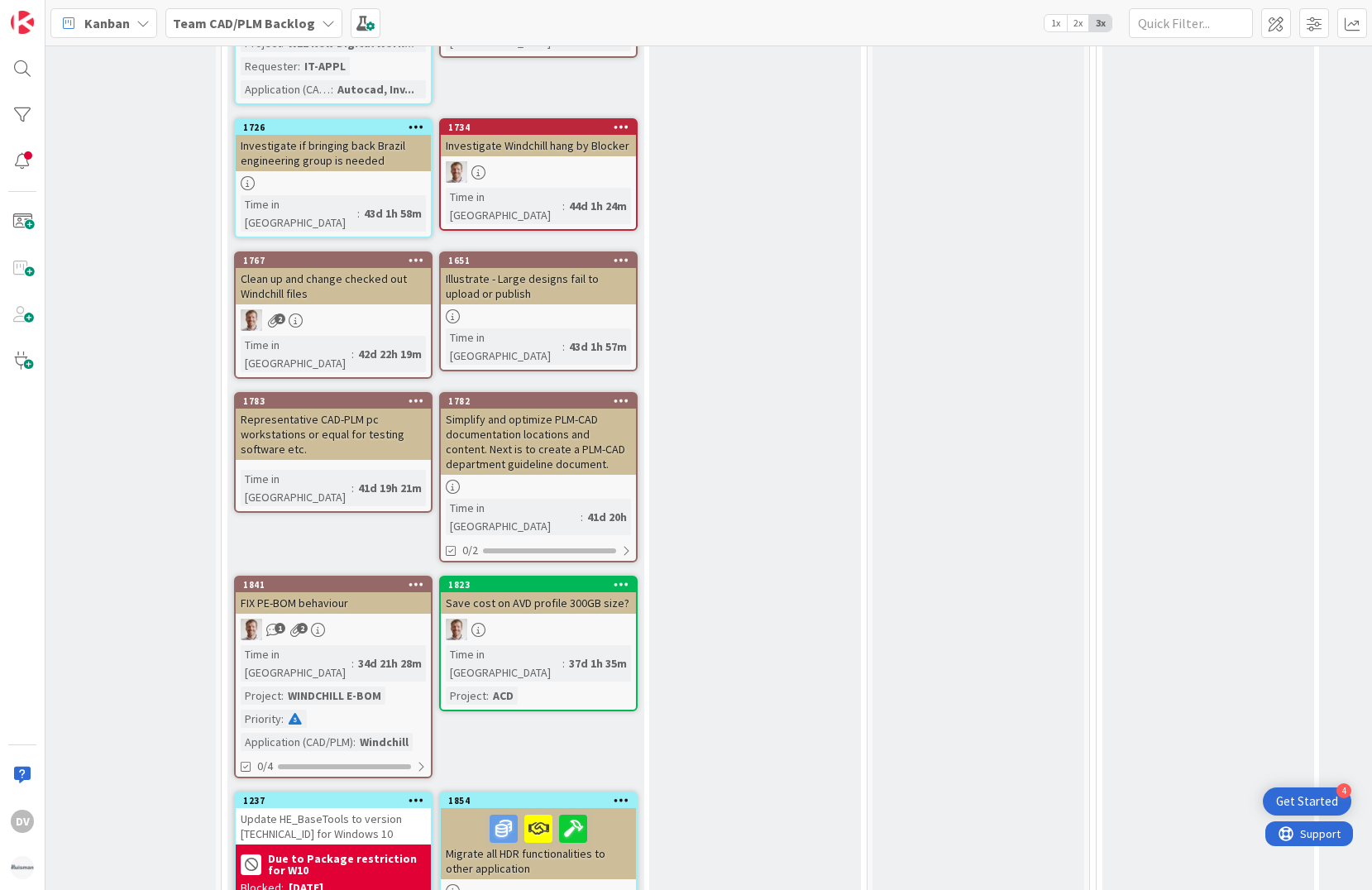
scroll to position [2266, 47]
click at [314, 592] on div "FIX PE-BOM behaviour" at bounding box center [333, 603] width 195 height 21
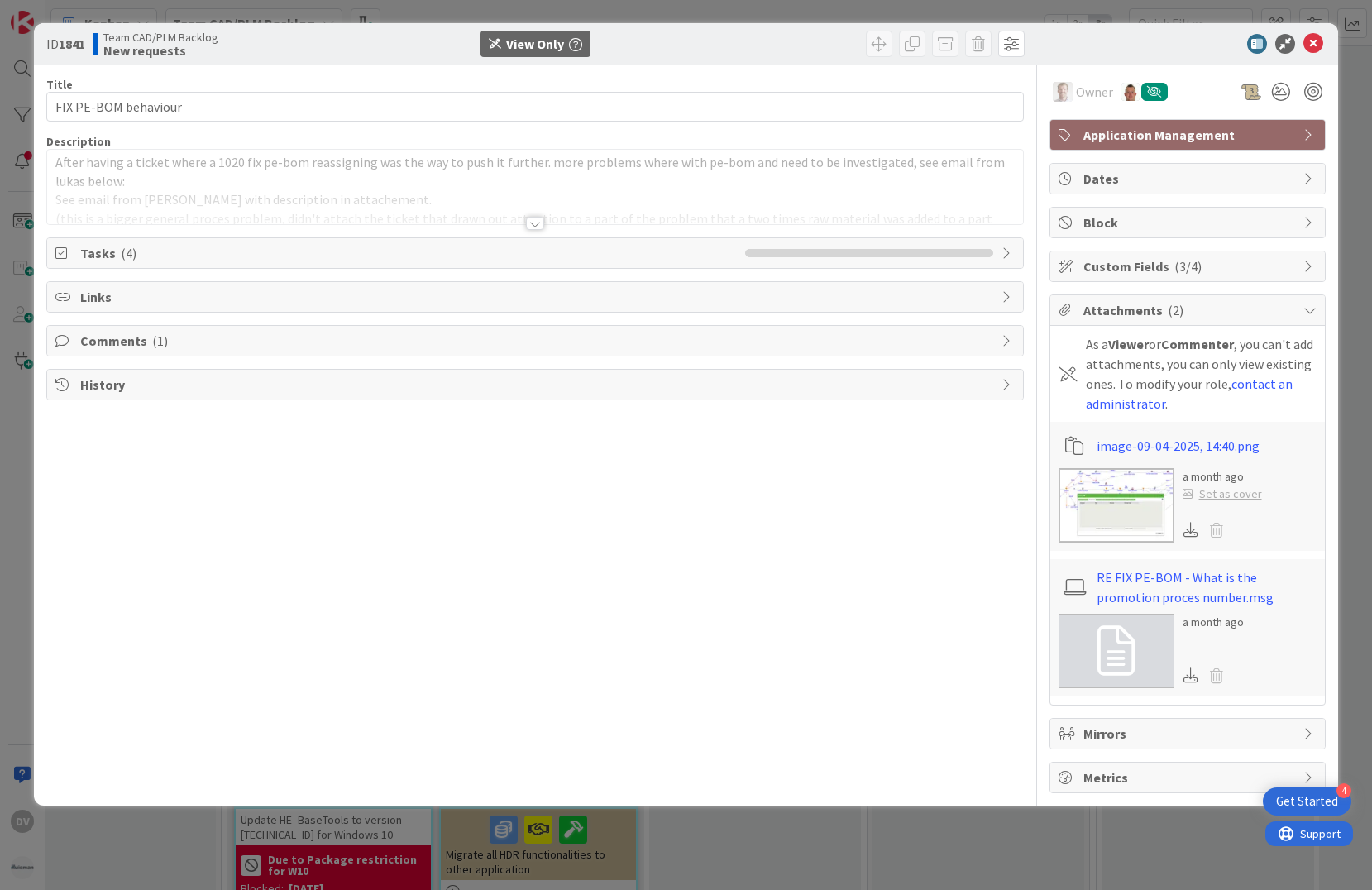
click at [534, 225] on div at bounding box center [535, 223] width 18 height 13
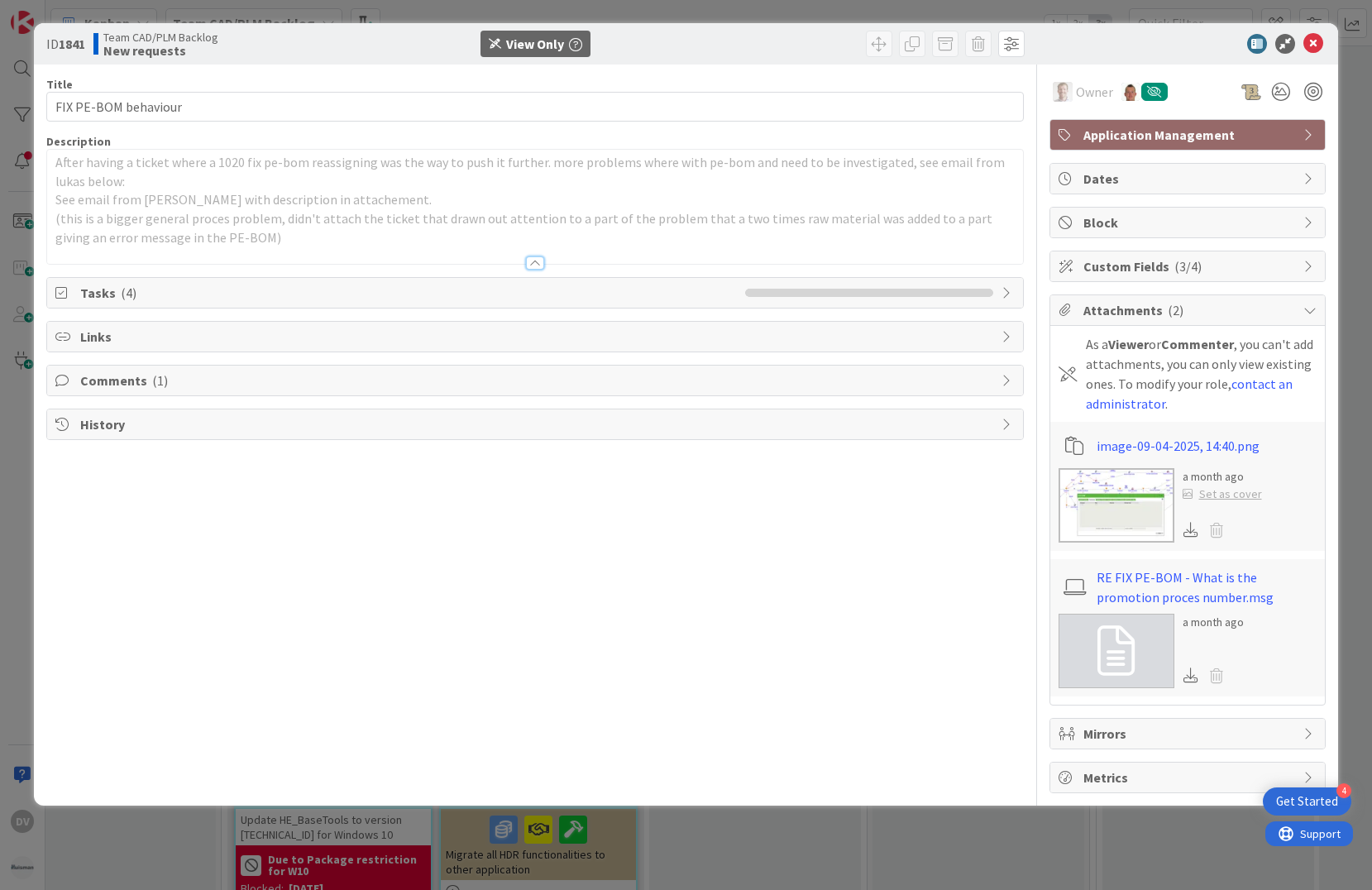
click at [1131, 263] on span "Custom Fields ( 3/4 )" at bounding box center [1189, 266] width 212 height 20
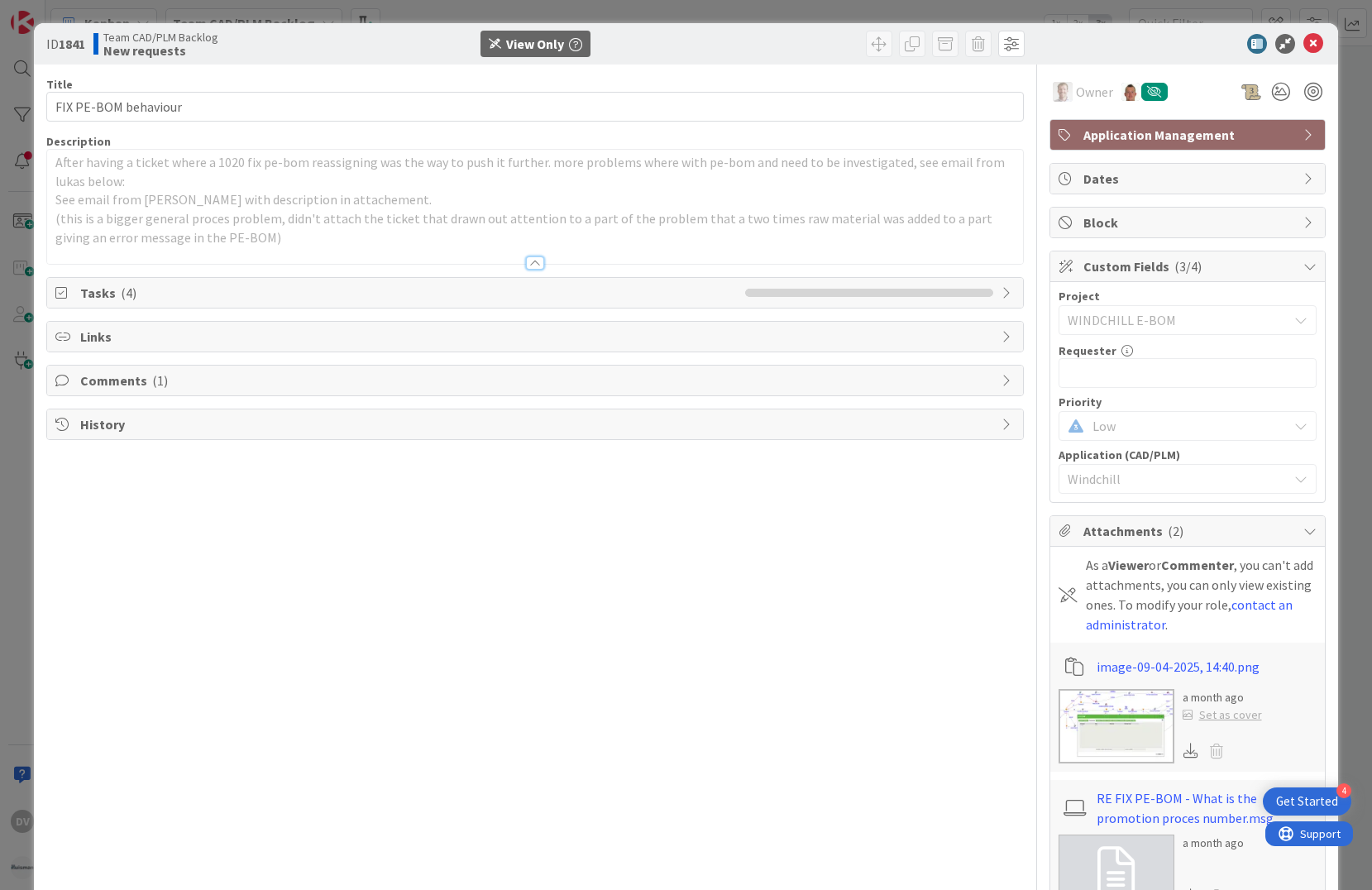
click at [1131, 263] on span "Custom Fields ( 3/4 )" at bounding box center [1189, 266] width 212 height 20
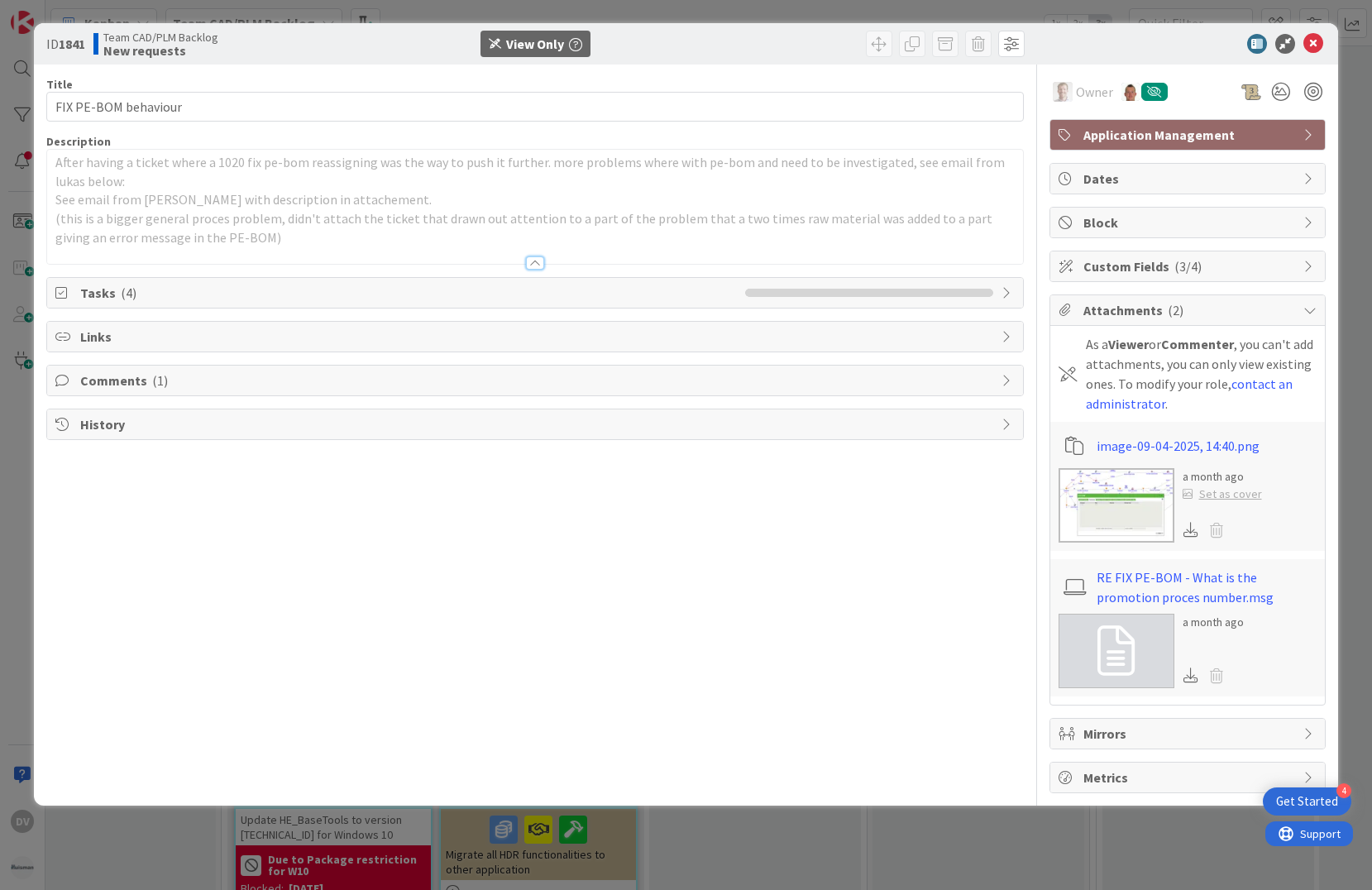
click at [1003, 294] on icon at bounding box center [1008, 292] width 13 height 13
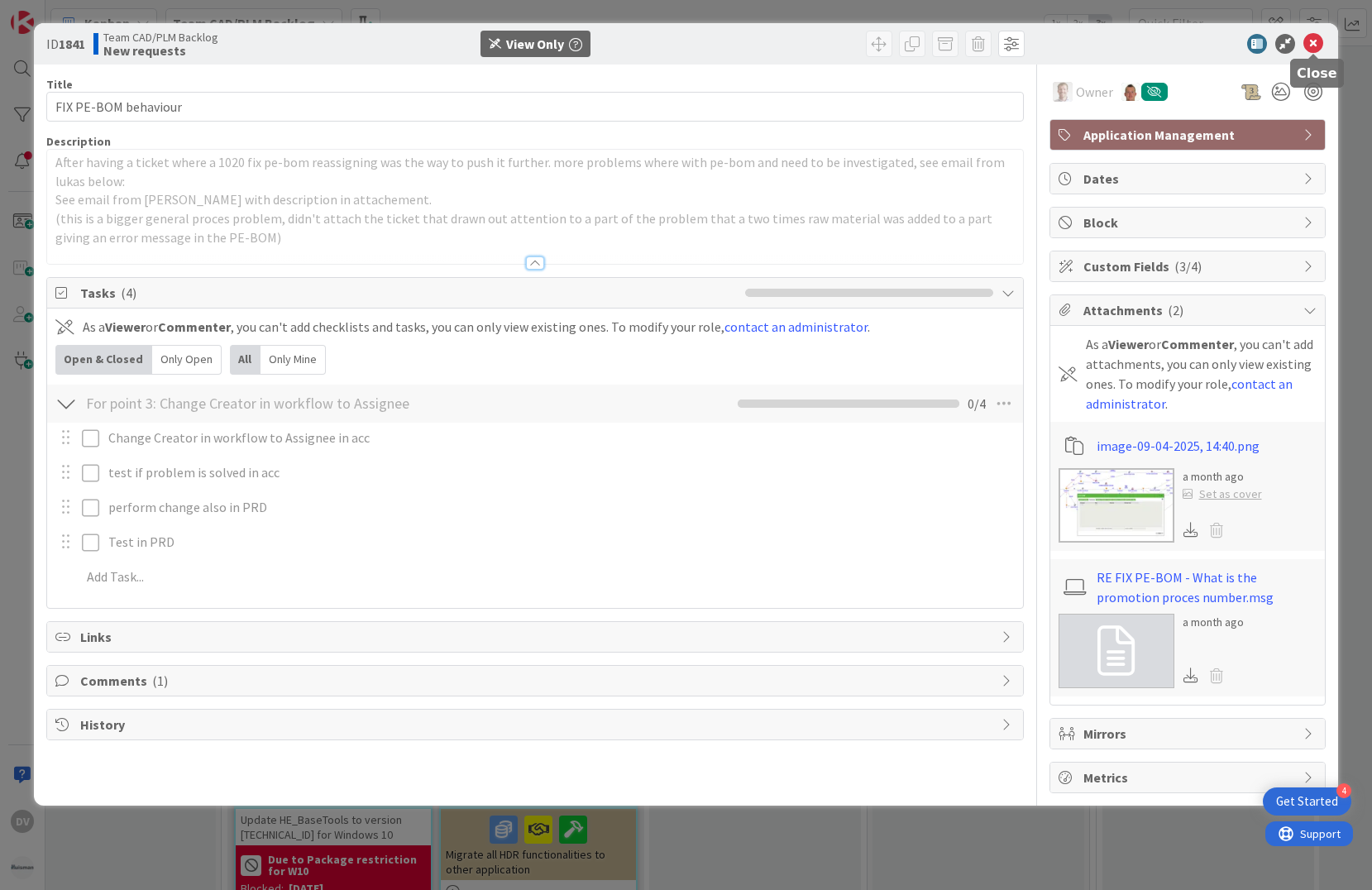
click at [1313, 38] on icon at bounding box center [1312, 44] width 20 height 20
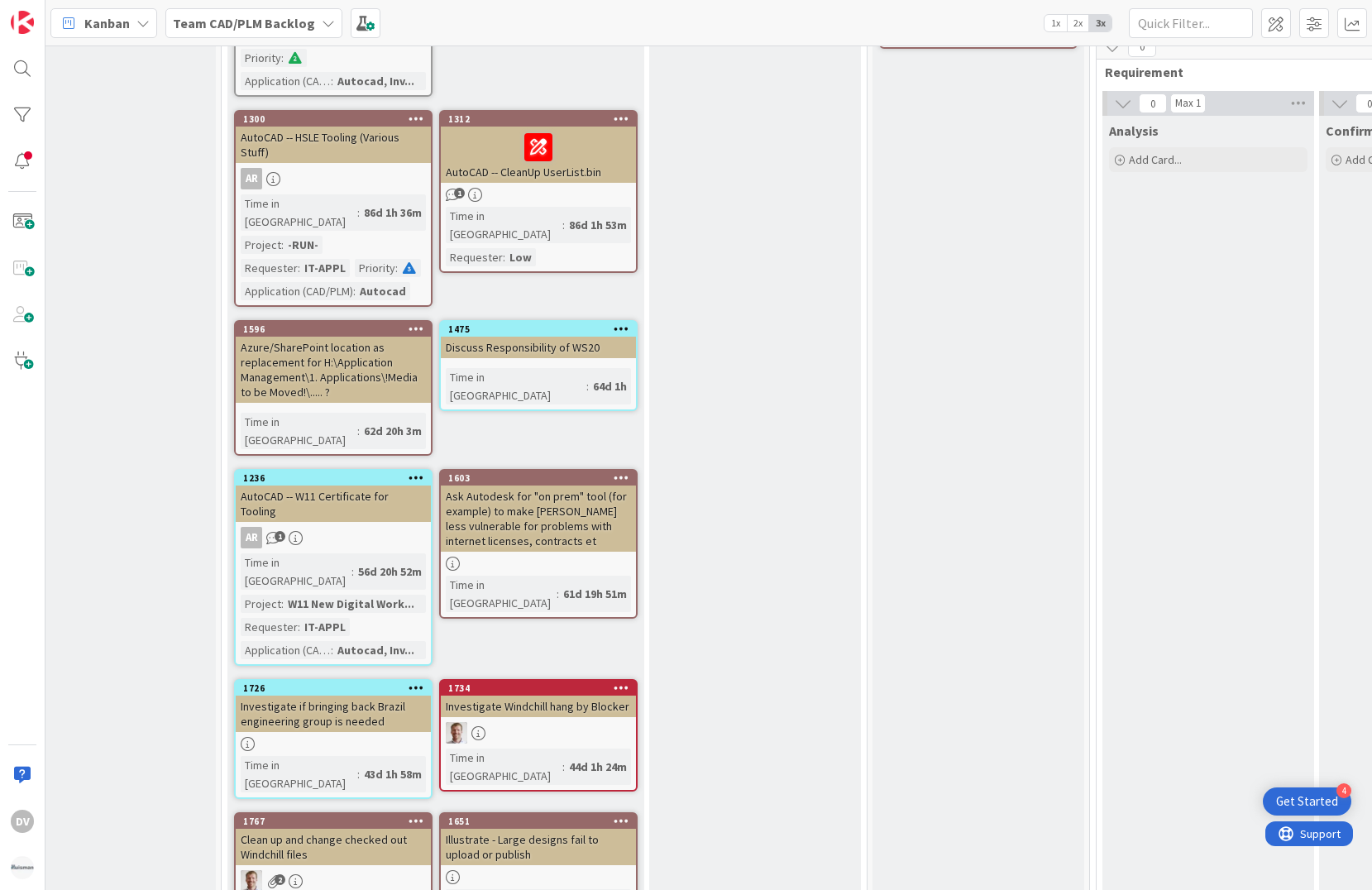
scroll to position [1654, 47]
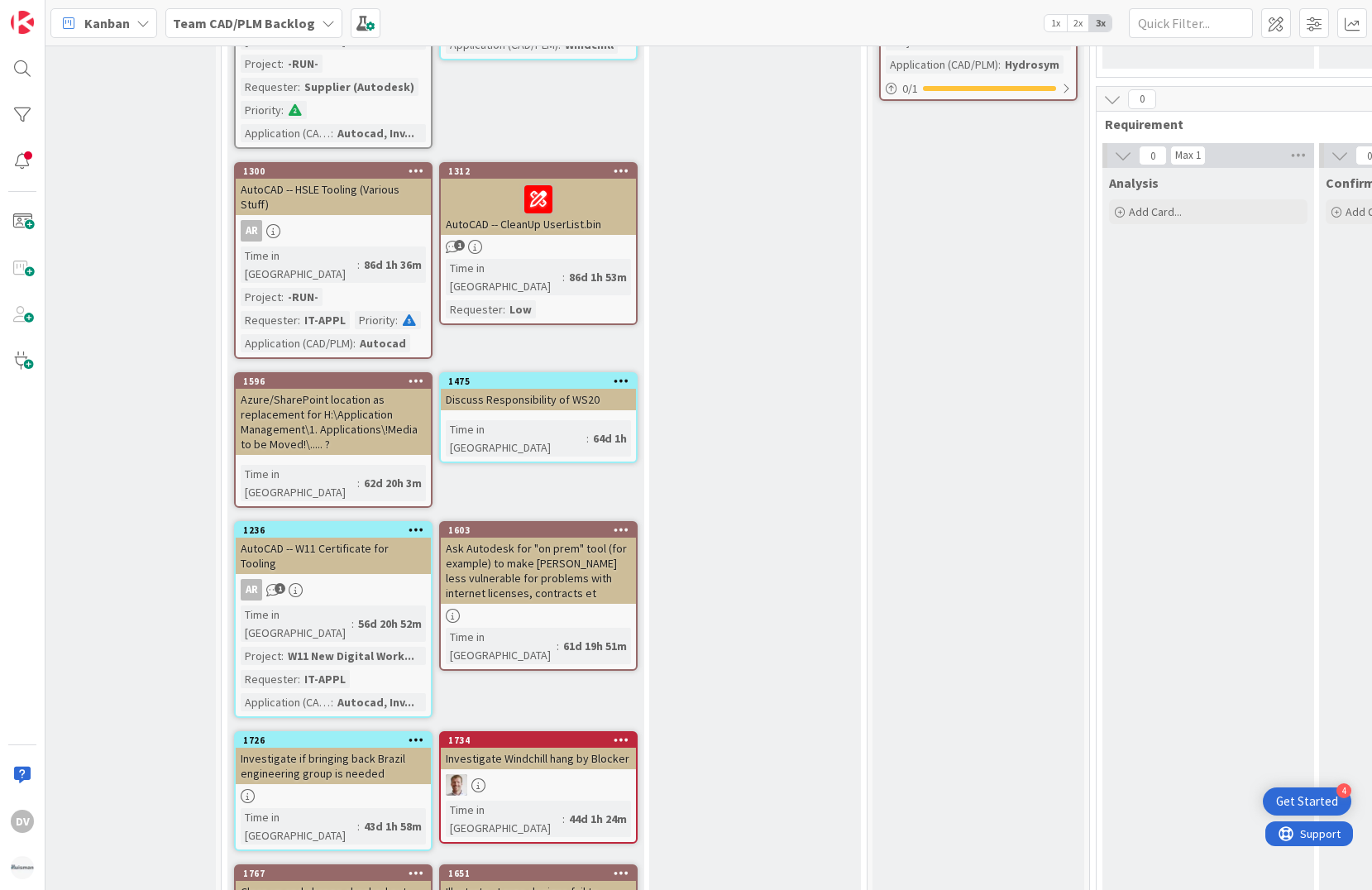
click at [520, 537] on div "Ask Autodesk for "on prem" tool (for example) to make [PERSON_NAME] less vulner…" at bounding box center [538, 570] width 195 height 66
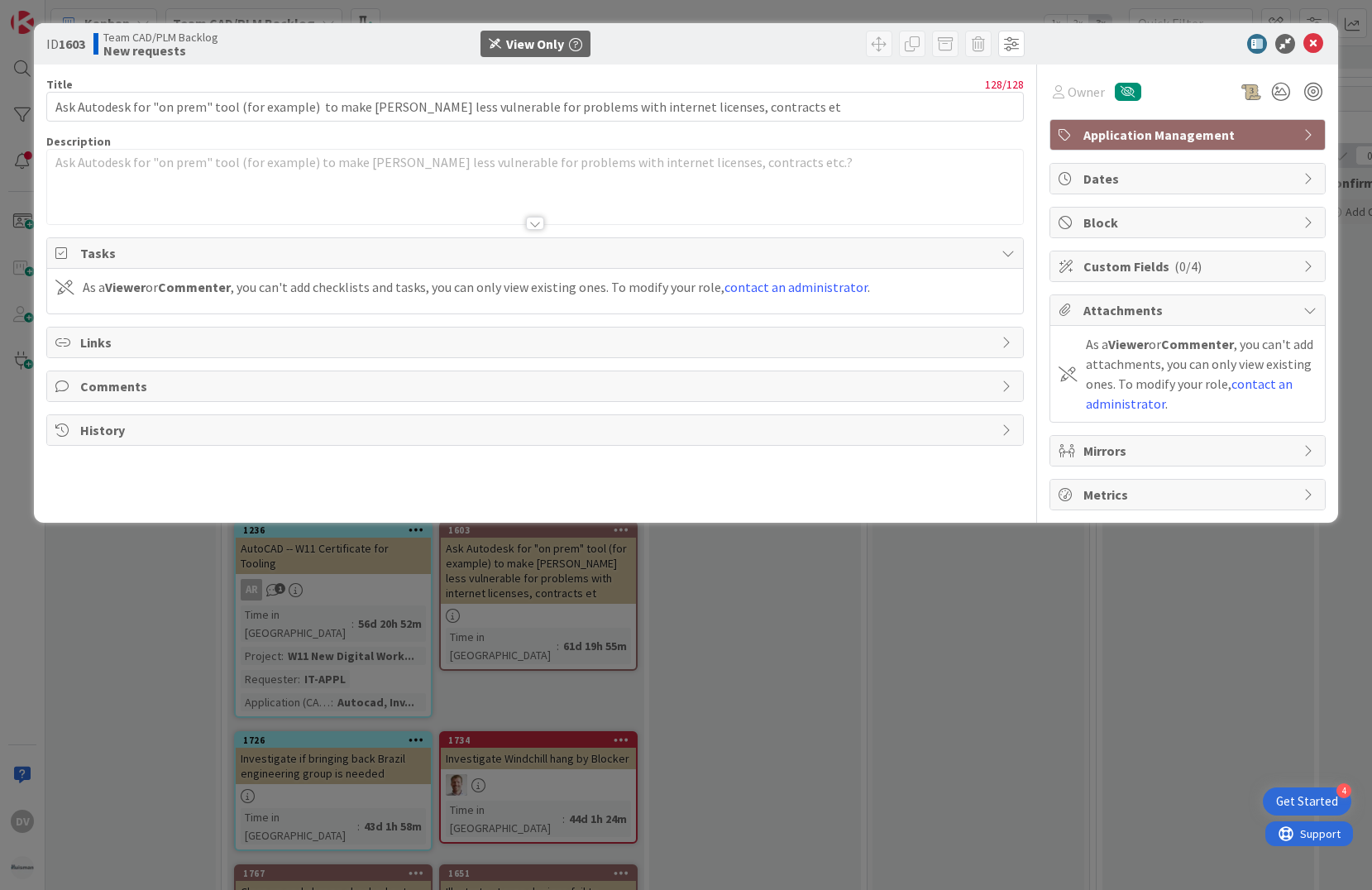
click at [534, 220] on div at bounding box center [535, 223] width 18 height 13
click at [1146, 450] on span "Mirrors" at bounding box center [1189, 450] width 212 height 20
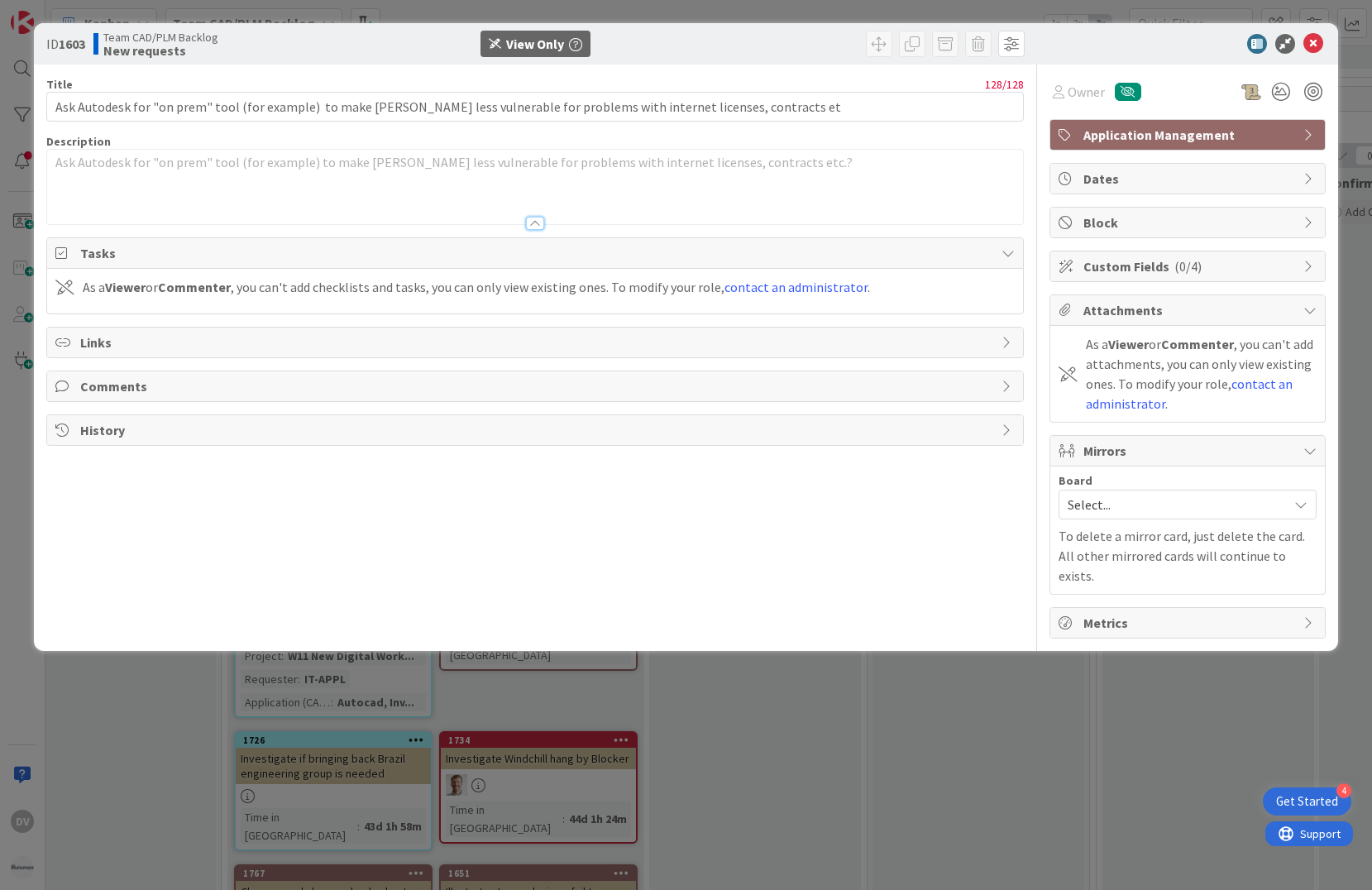
click at [1145, 613] on span "Metrics" at bounding box center [1189, 622] width 212 height 20
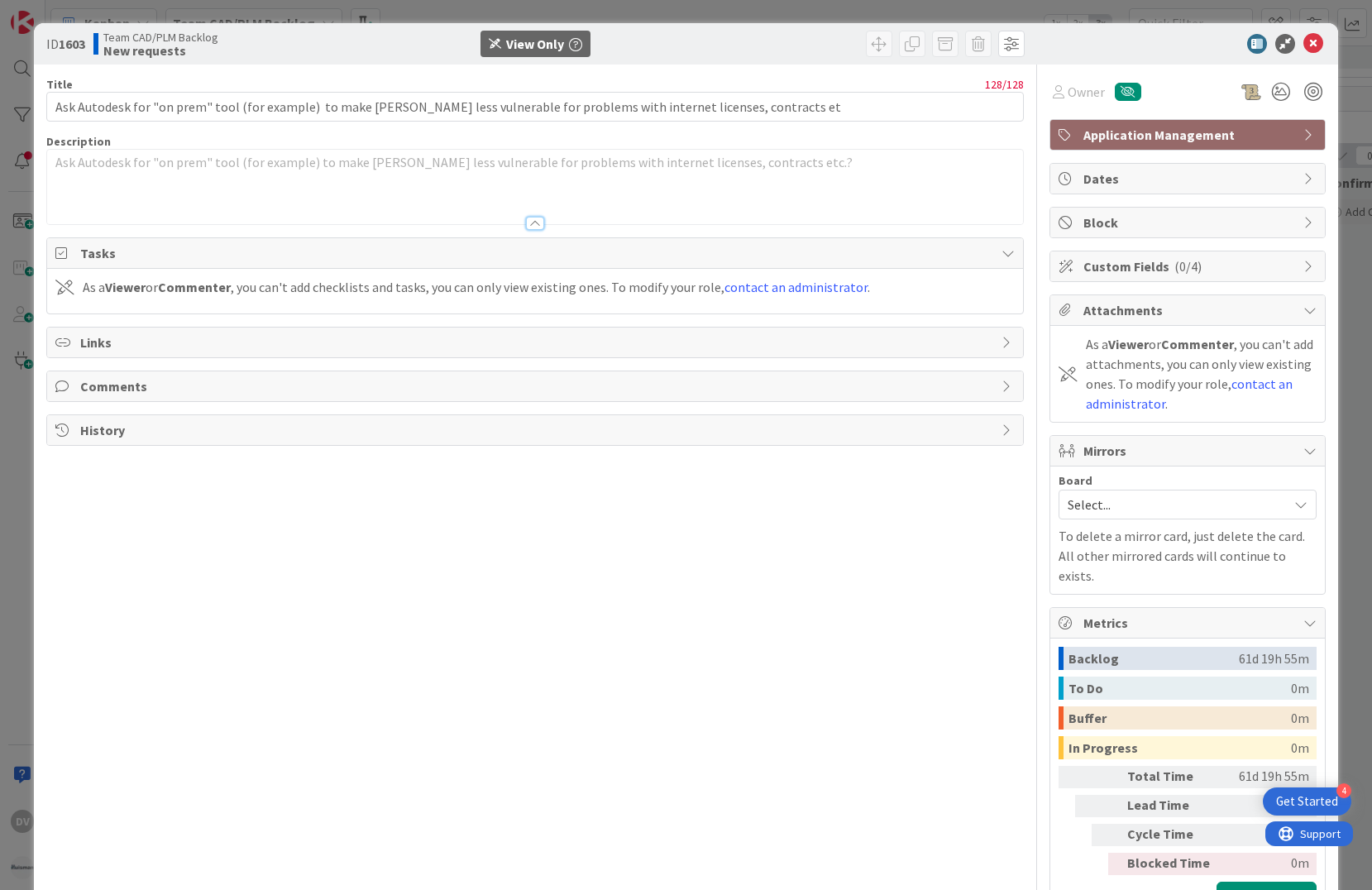
click at [1177, 267] on span "( 0/4 )" at bounding box center [1188, 266] width 27 height 17
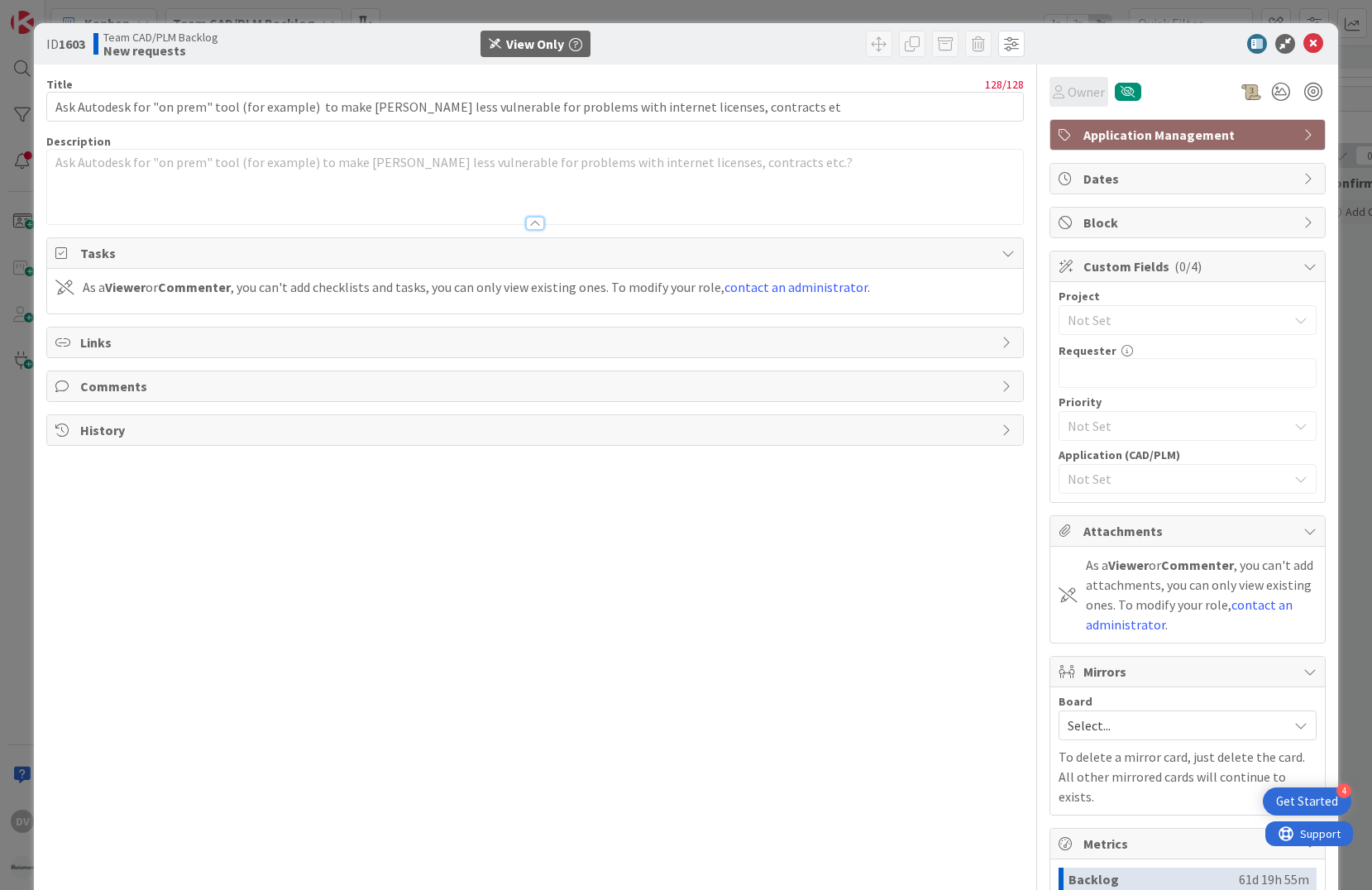
click at [1074, 96] on span "Owner" at bounding box center [1086, 91] width 37 height 20
click at [850, 434] on span "History" at bounding box center [535, 429] width 912 height 20
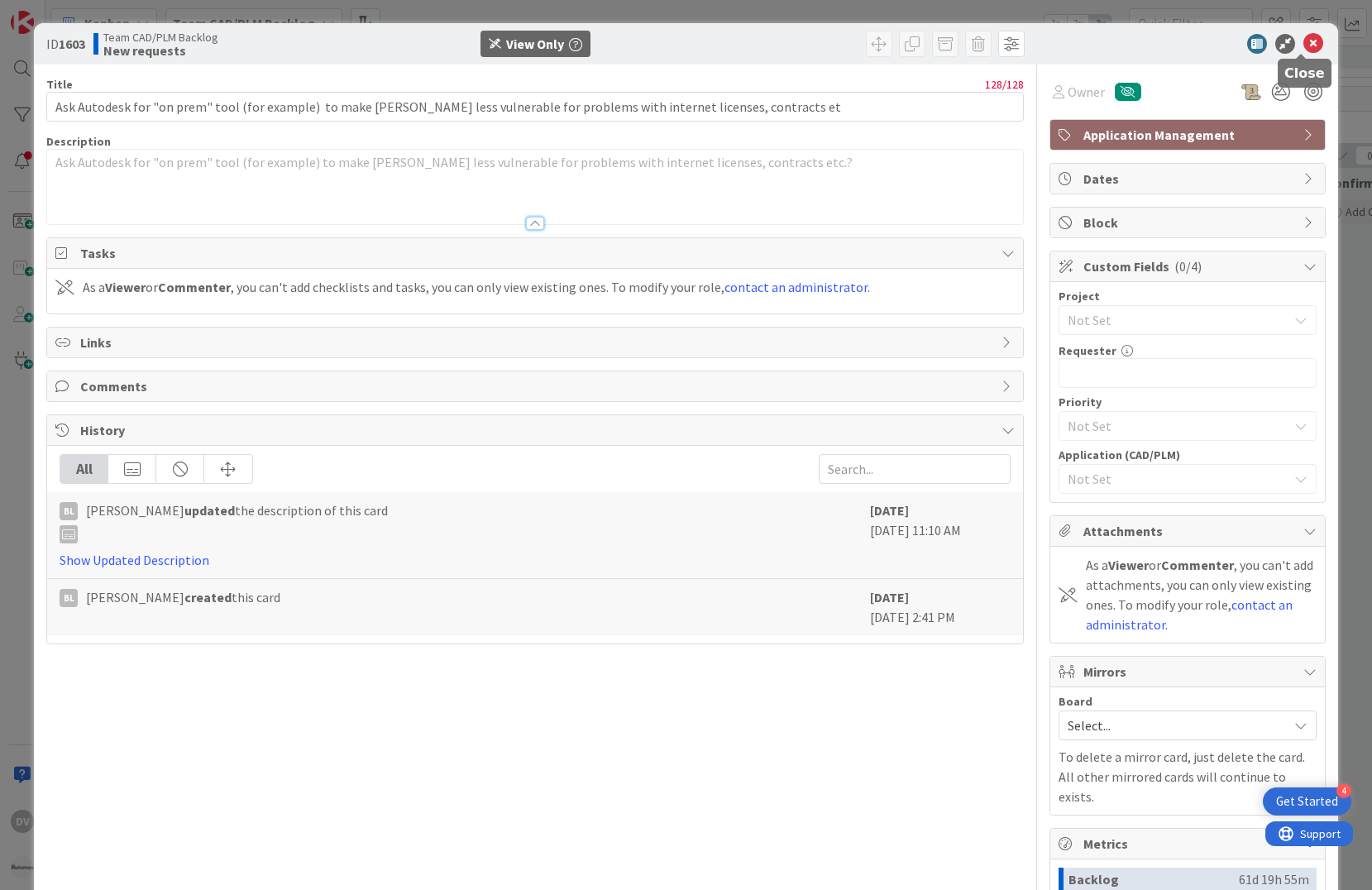
click at [1304, 38] on icon at bounding box center [1312, 44] width 20 height 20
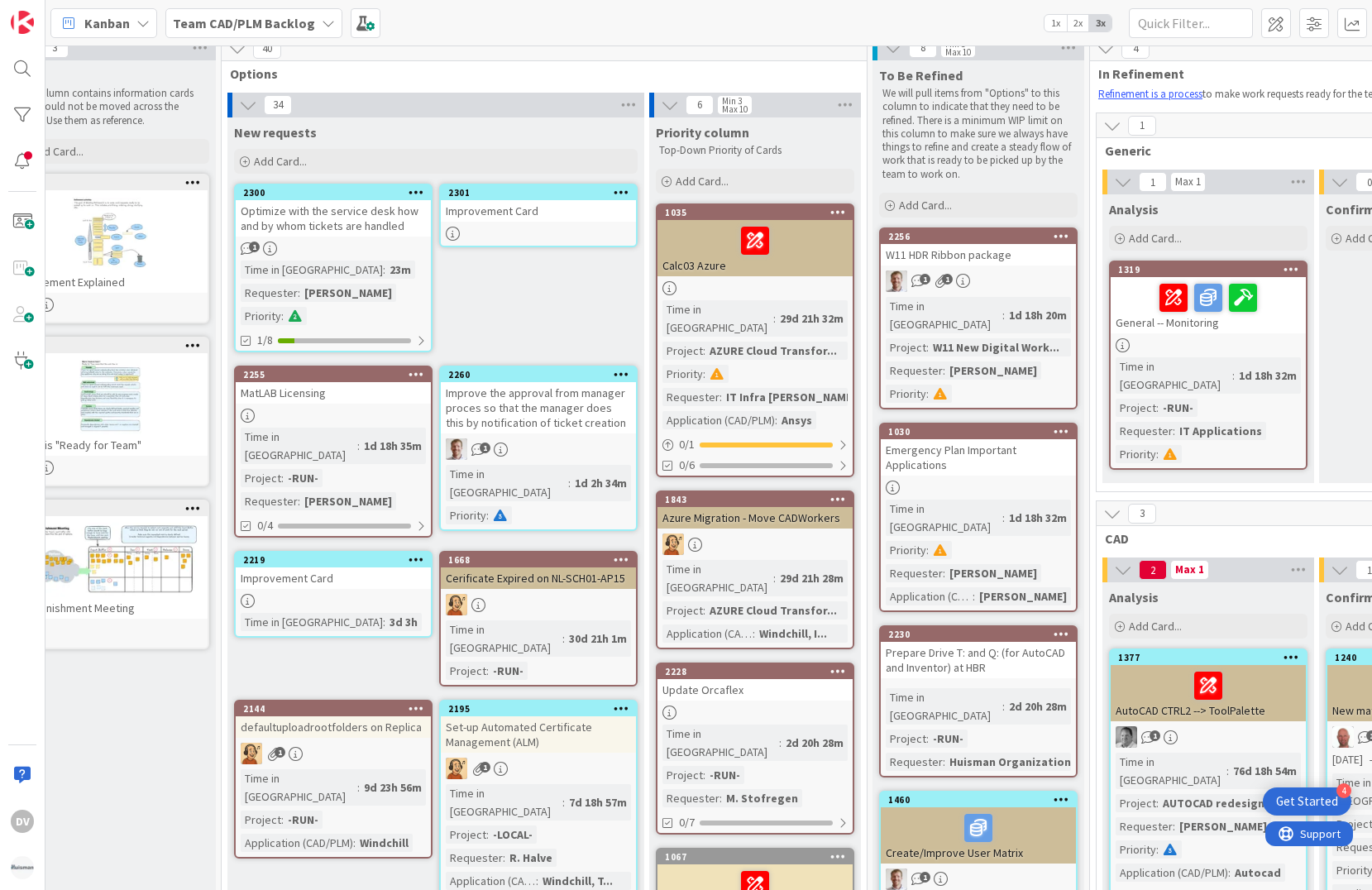
scroll to position [0, 47]
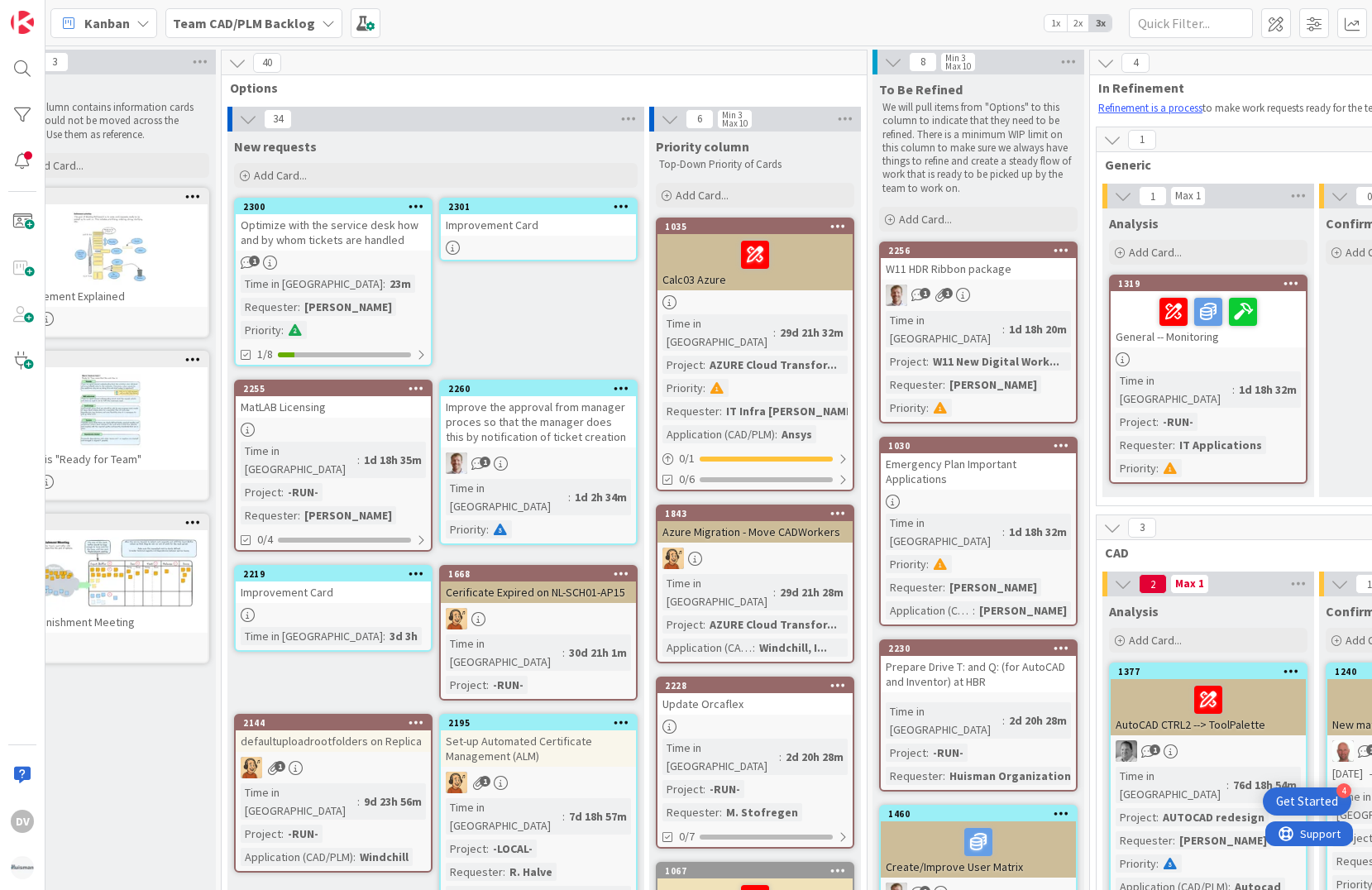
click at [296, 581] on div "Improvement Card" at bounding box center [333, 592] width 195 height 21
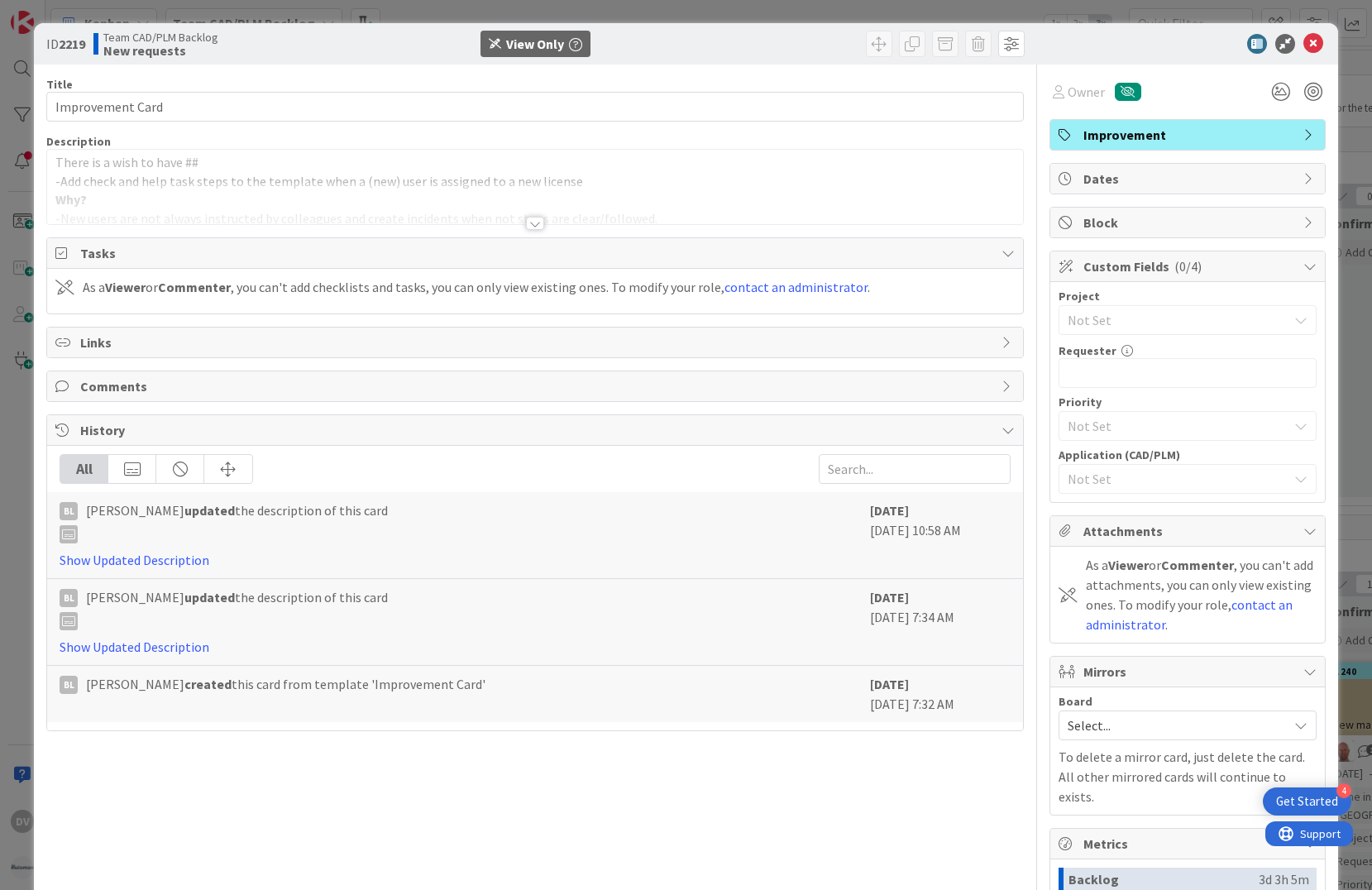
click at [528, 226] on div at bounding box center [535, 223] width 18 height 13
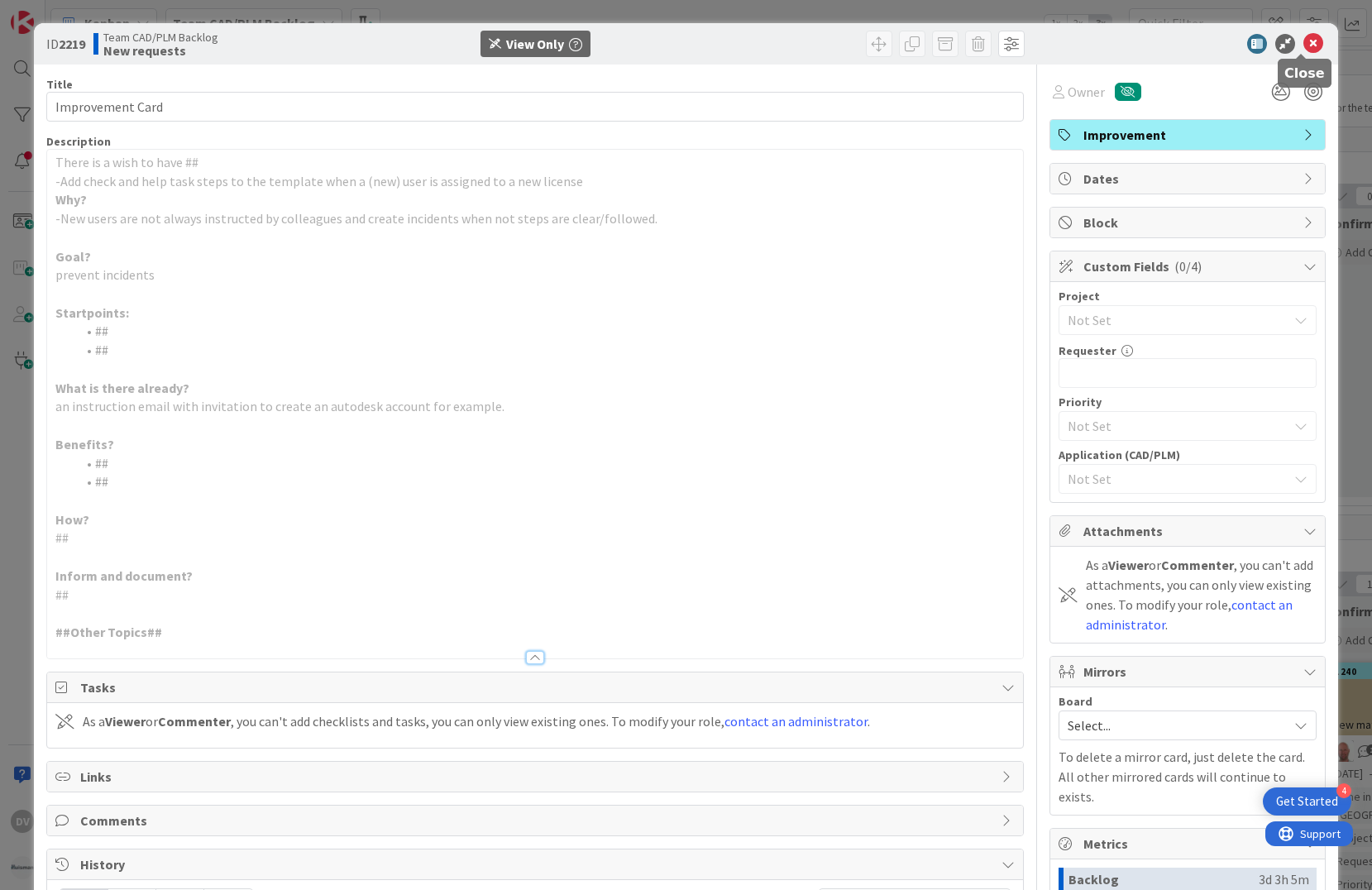
click at [1310, 39] on icon at bounding box center [1312, 44] width 20 height 20
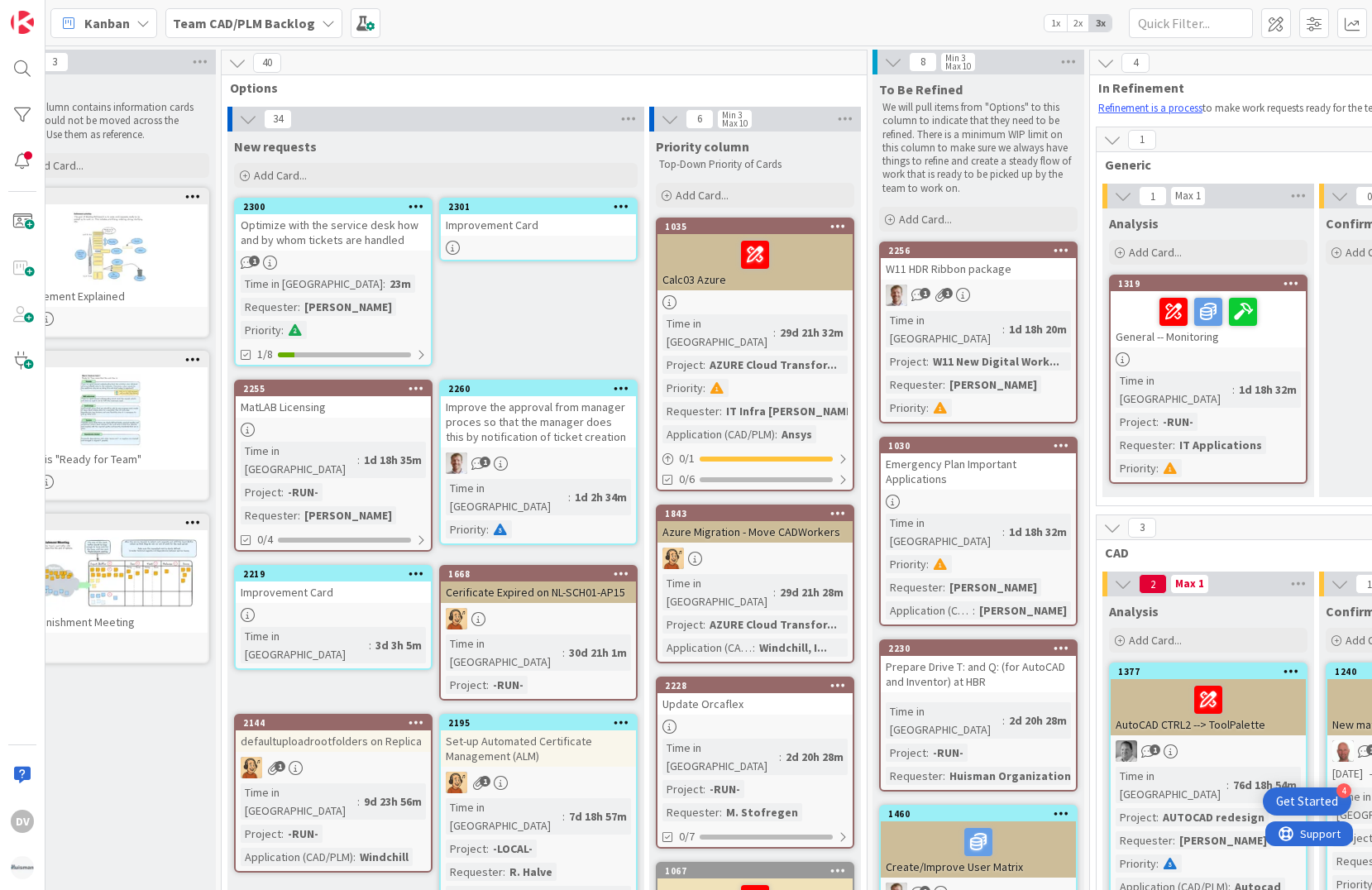
click at [504, 230] on div "Improvement Card" at bounding box center [538, 225] width 195 height 21
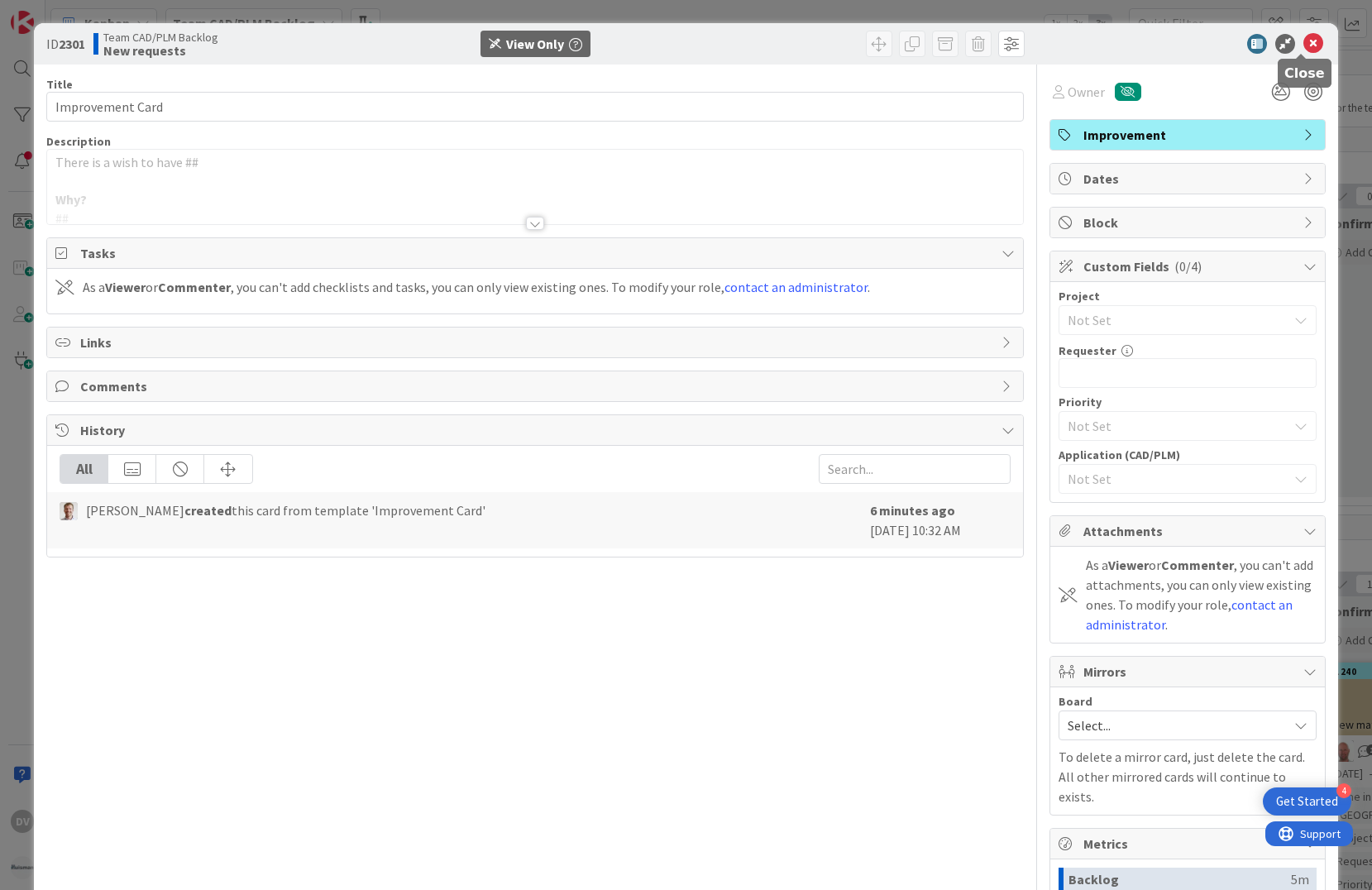
click at [1303, 40] on icon at bounding box center [1312, 44] width 20 height 20
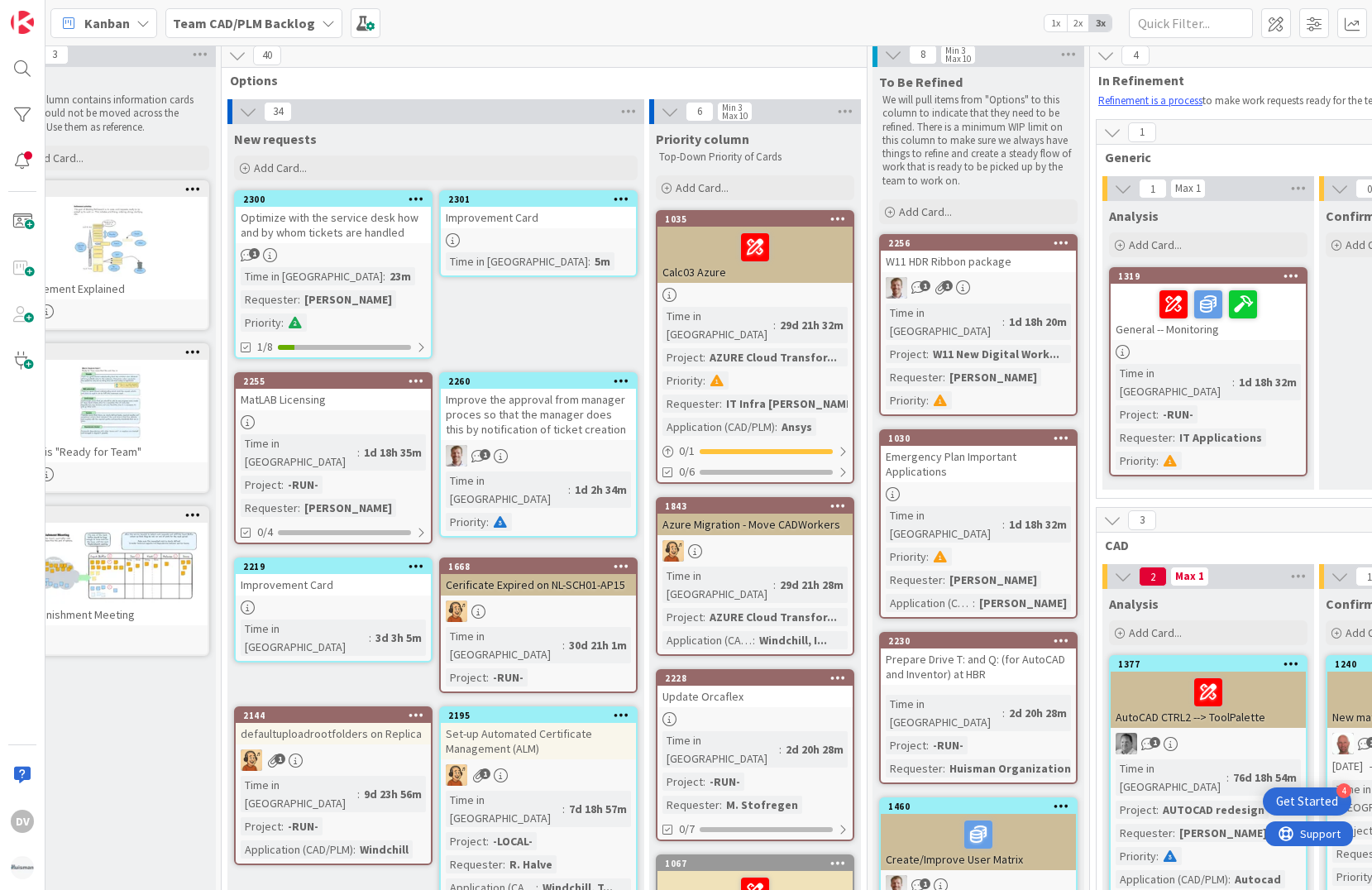
scroll to position [0, 47]
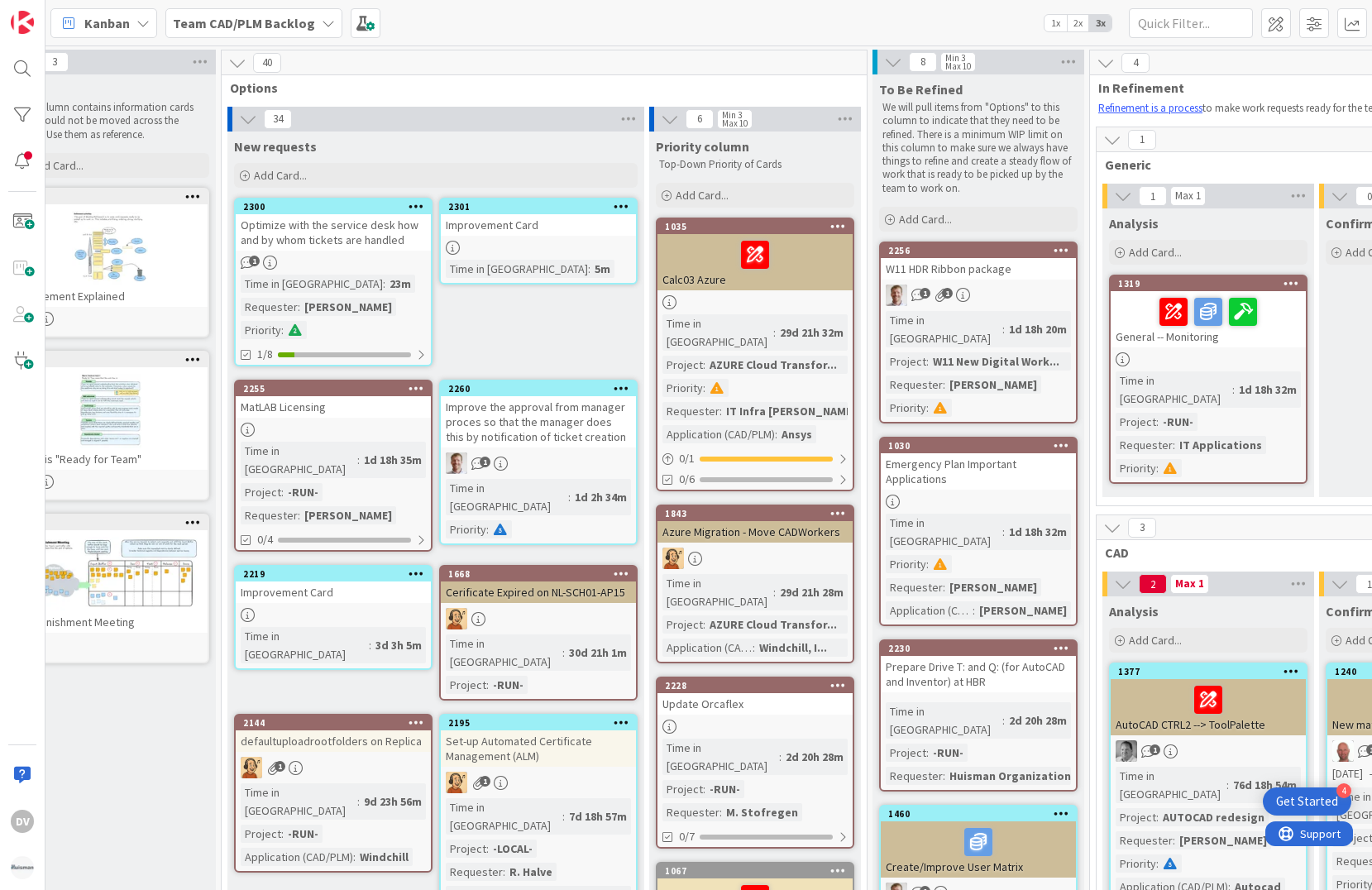
click at [323, 23] on icon at bounding box center [327, 23] width 13 height 13
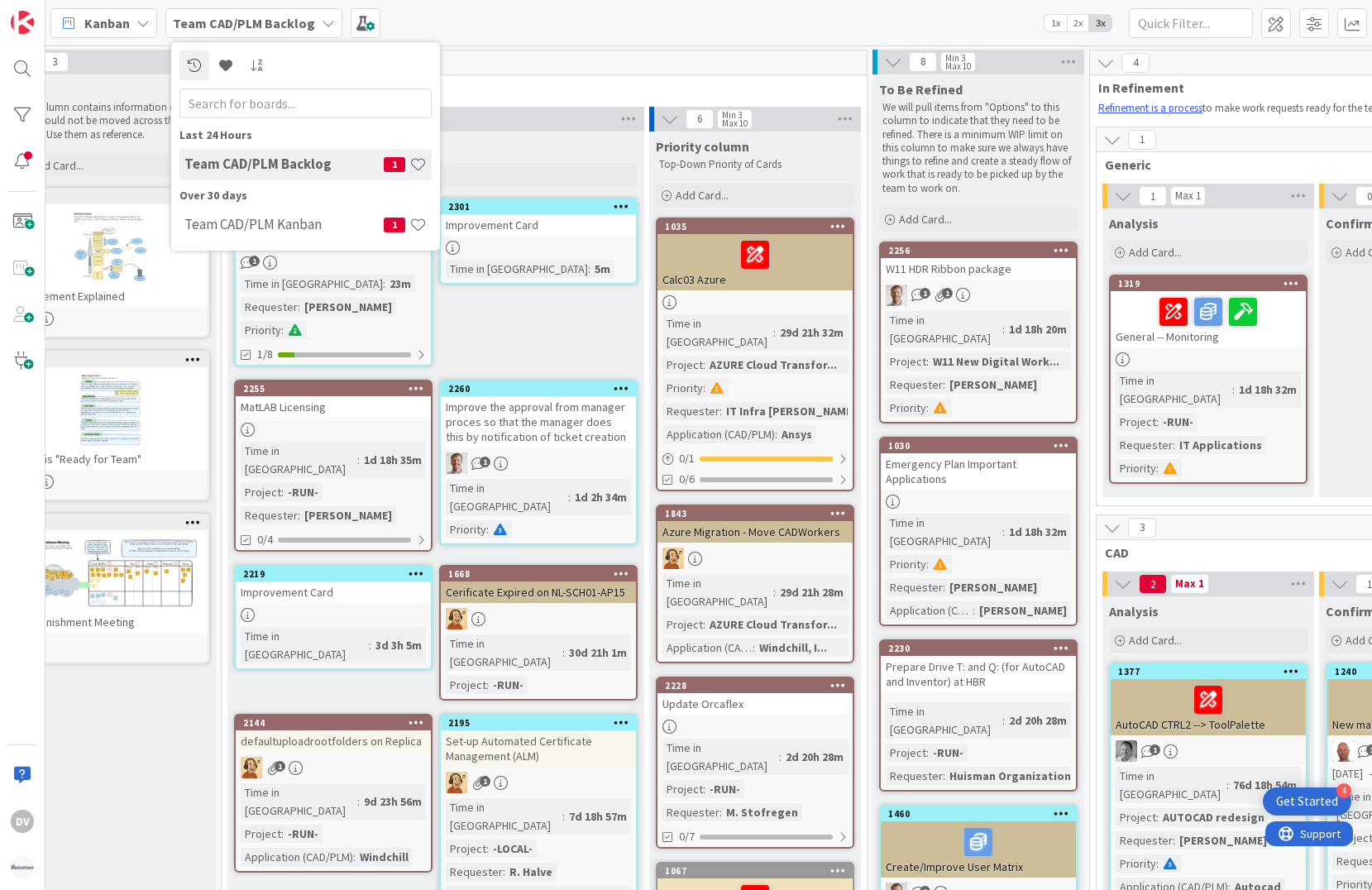
click at [289, 161] on h4 "Team CAD/PLM Backlog" at bounding box center [284, 163] width 199 height 17
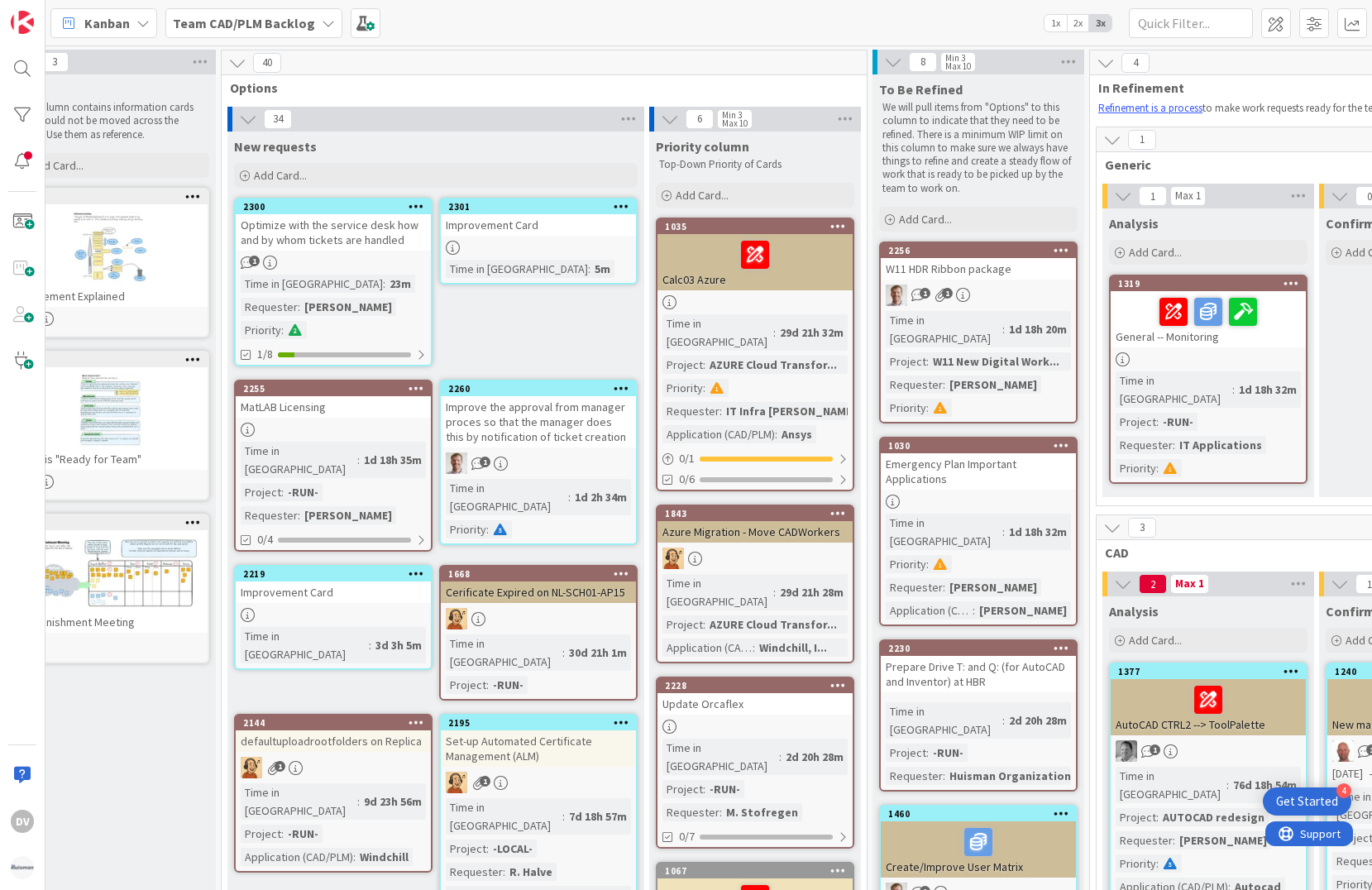
click at [140, 21] on icon at bounding box center [142, 23] width 13 height 13
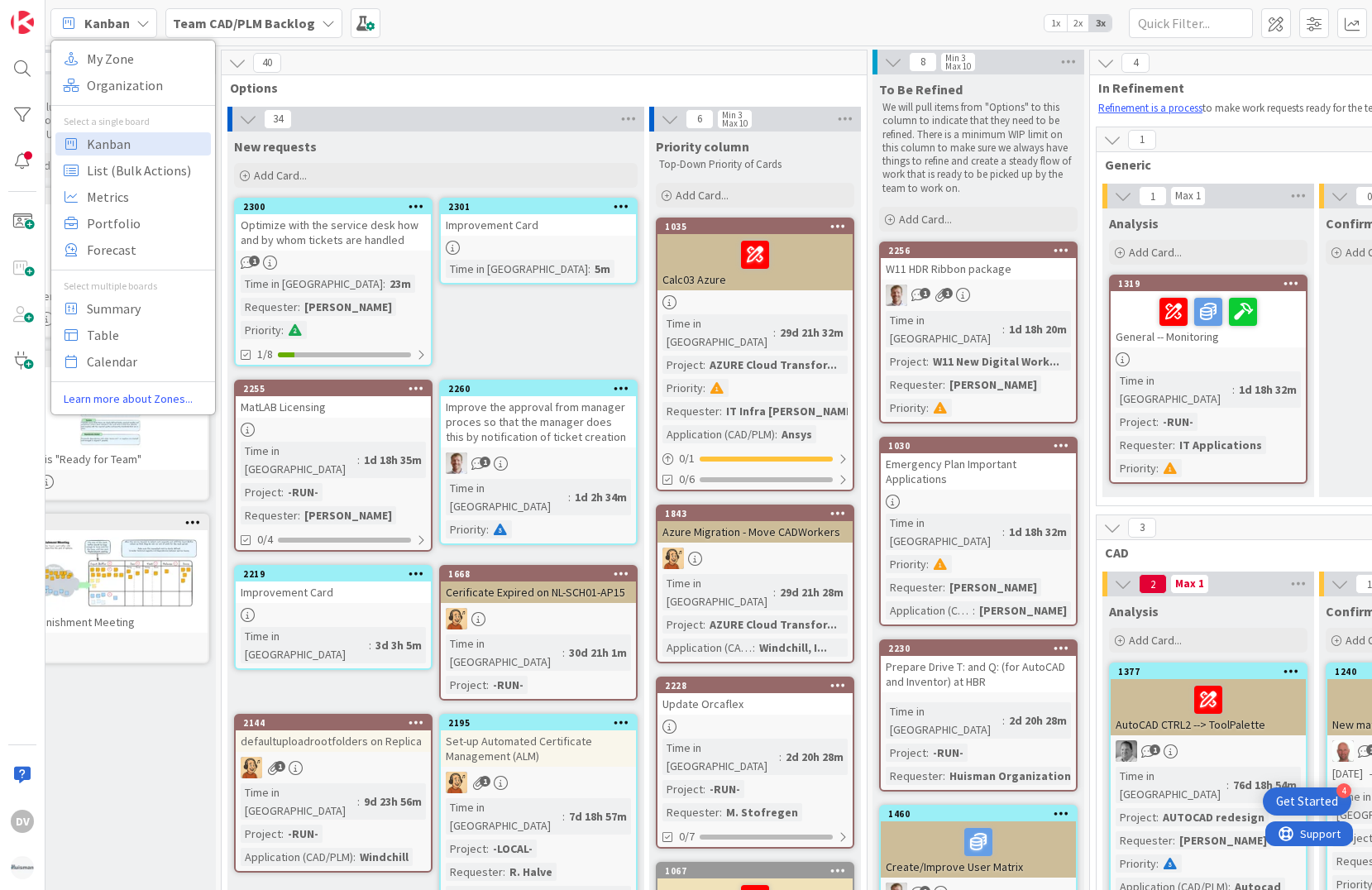
click at [140, 21] on icon at bounding box center [142, 23] width 13 height 13
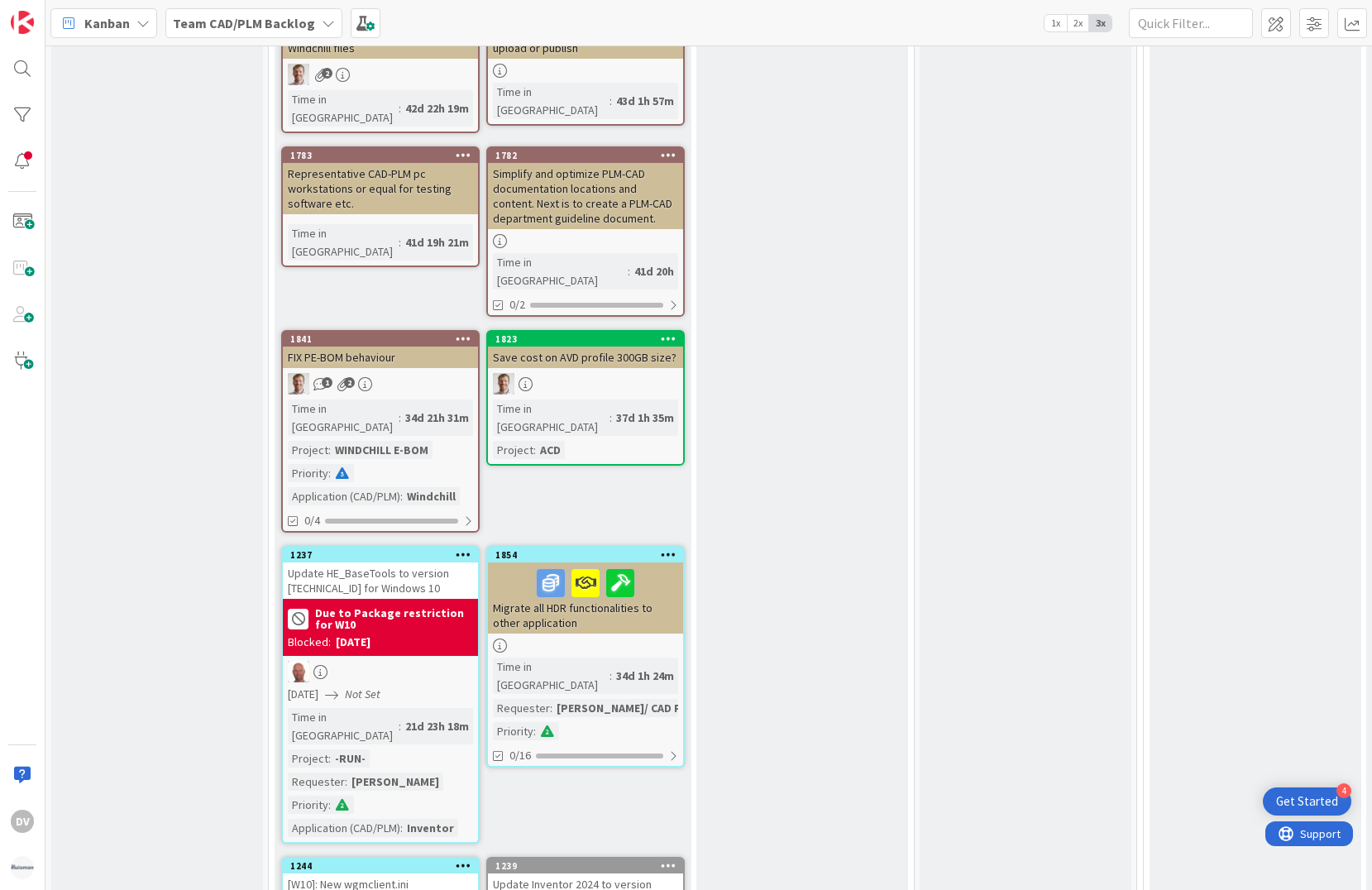
scroll to position [2514, 0]
